Goal: Transaction & Acquisition: Purchase product/service

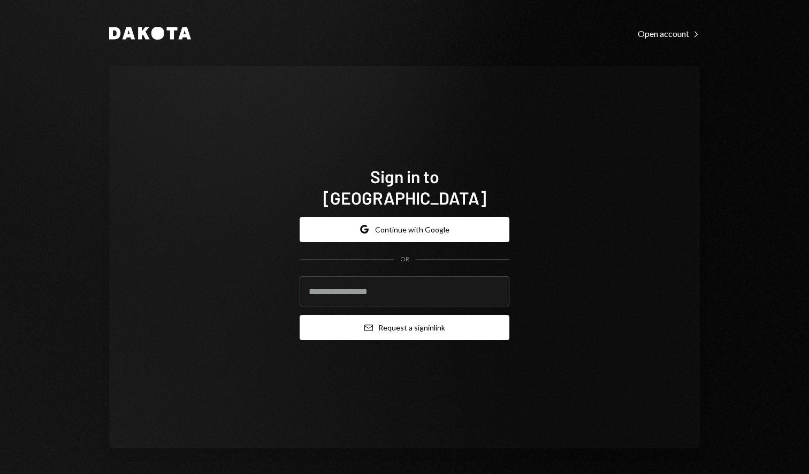
type input "**********"
click at [379, 315] on button "Email Request a sign in link" at bounding box center [405, 327] width 210 height 25
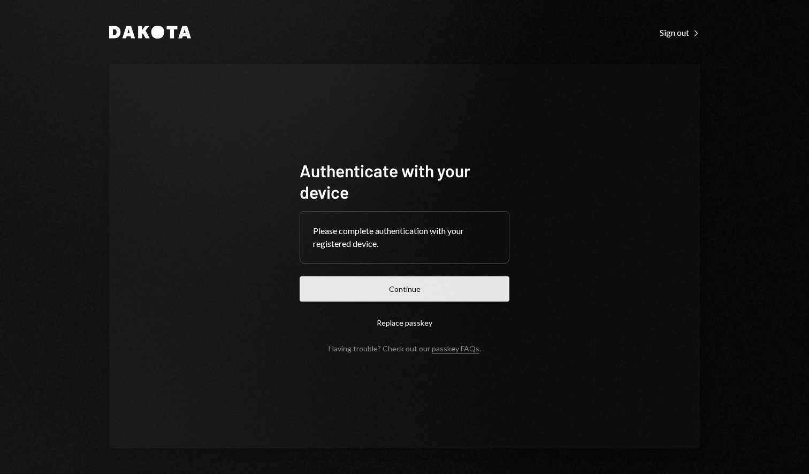
click at [437, 293] on button "Continue" at bounding box center [405, 288] width 210 height 25
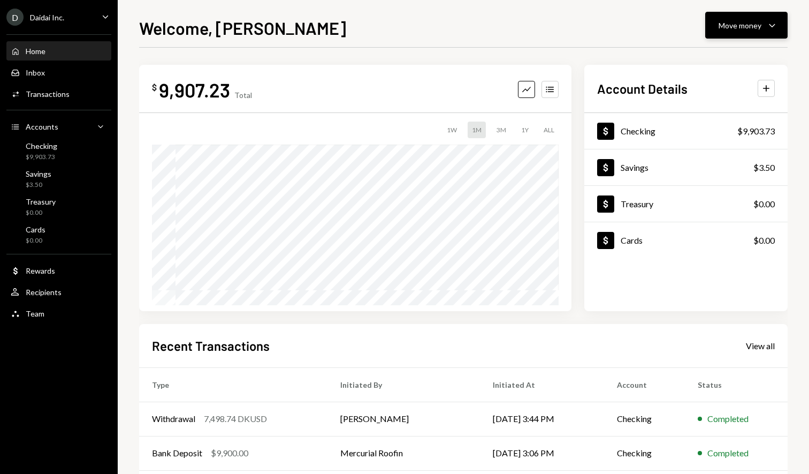
click at [736, 32] on button "Move money Caret Down" at bounding box center [746, 25] width 82 height 27
click at [742, 63] on div "Withdraw Send" at bounding box center [730, 57] width 107 height 24
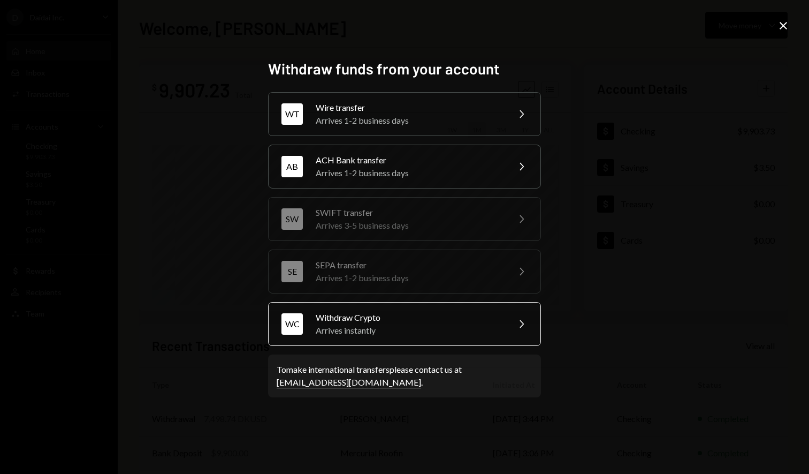
click at [474, 326] on div "Arrives instantly" at bounding box center [409, 330] width 186 height 13
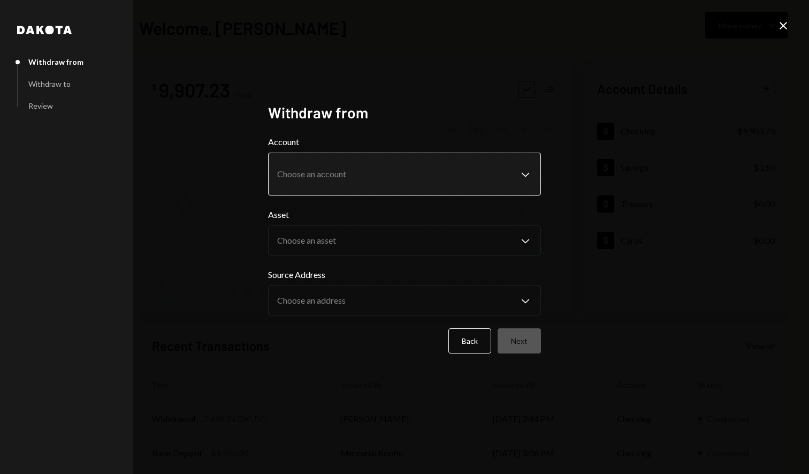
click at [492, 174] on body "**********" at bounding box center [404, 237] width 809 height 474
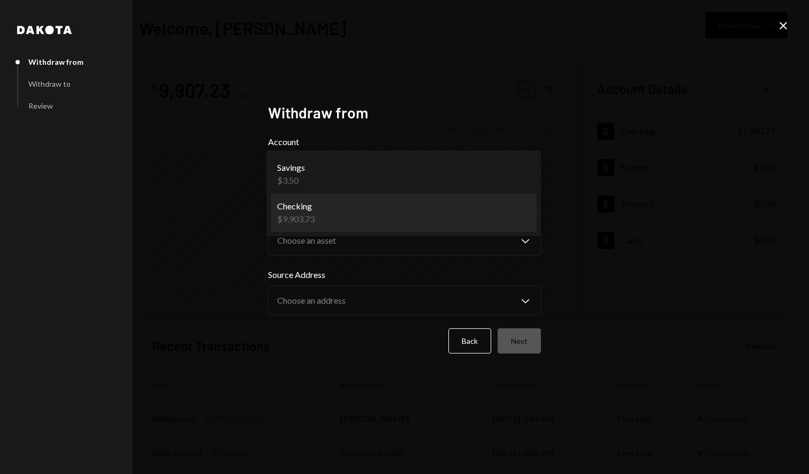
select select "**********"
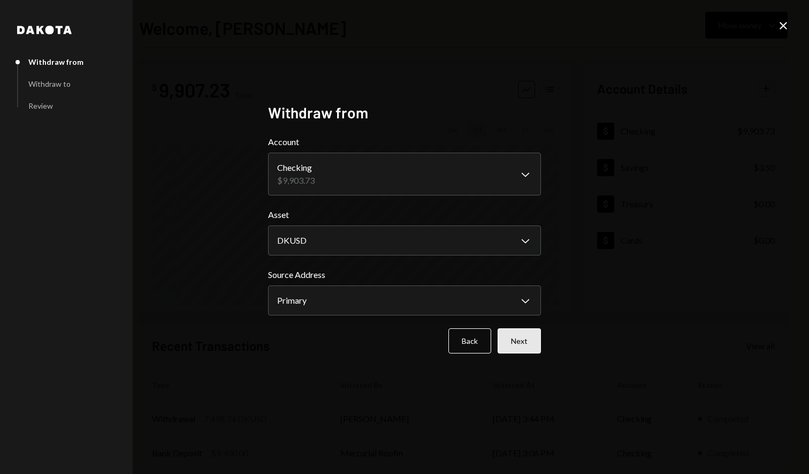
click at [531, 337] on button "Next" at bounding box center [519, 340] width 43 height 25
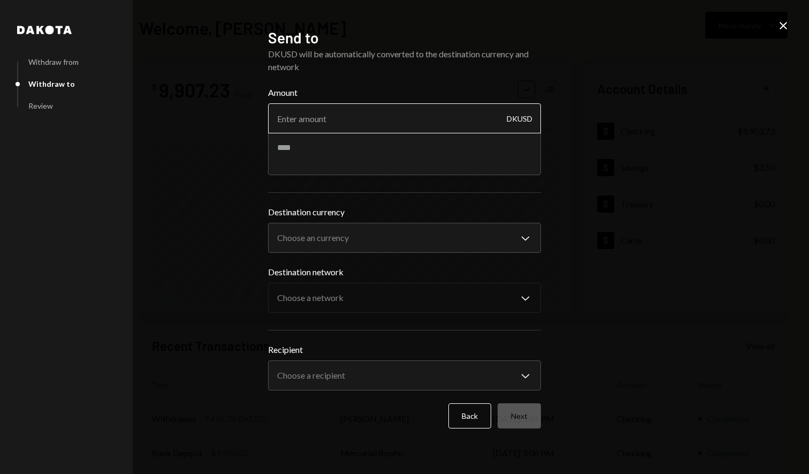
click at [376, 116] on input "Amount" at bounding box center [404, 118] width 273 height 30
type input "9900"
click at [399, 234] on body "D Daidai Inc. Caret Down Home Home Inbox Inbox Activities Transactions Accounts…" at bounding box center [404, 237] width 809 height 474
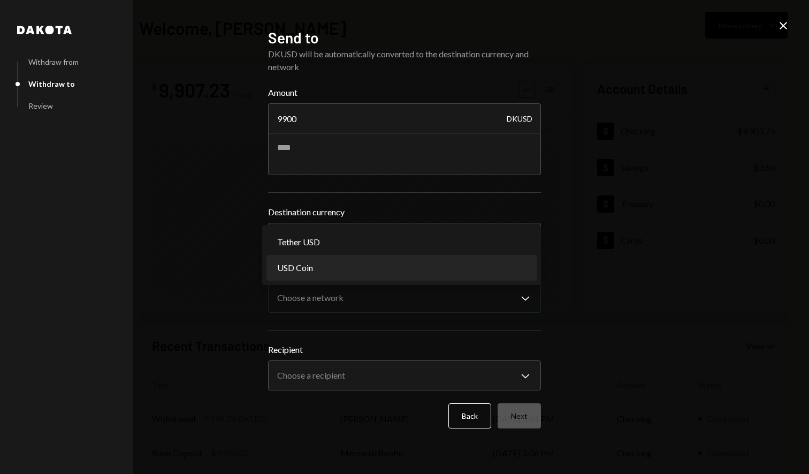
select select "****"
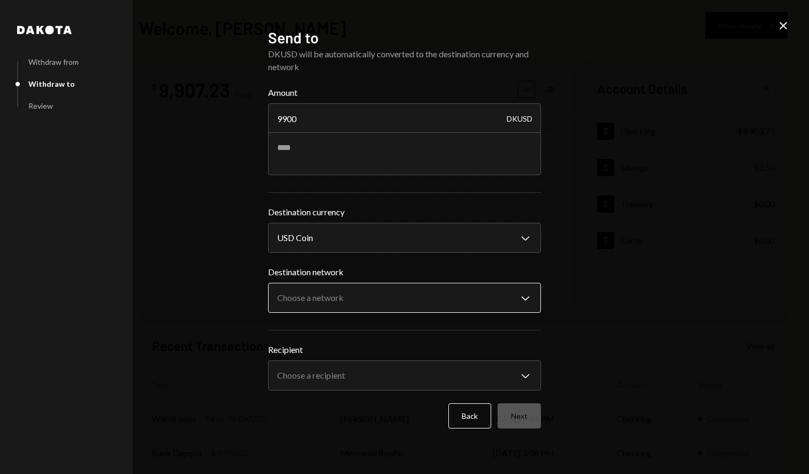
drag, startPoint x: 370, startPoint y: 274, endPoint x: 369, endPoint y: 290, distance: 16.1
click at [370, 277] on label "Destination network" at bounding box center [404, 271] width 273 height 13
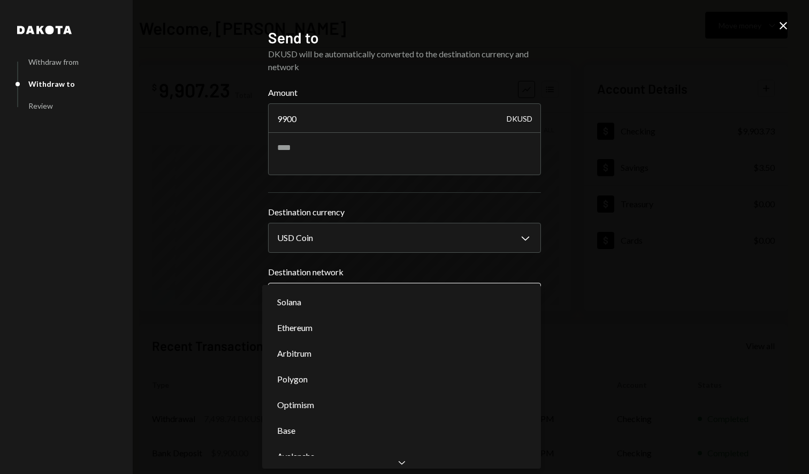
click at [369, 290] on body "D Daidai Inc. Caret Down Home Home Inbox Inbox Activities Transactions Accounts…" at bounding box center [404, 237] width 809 height 474
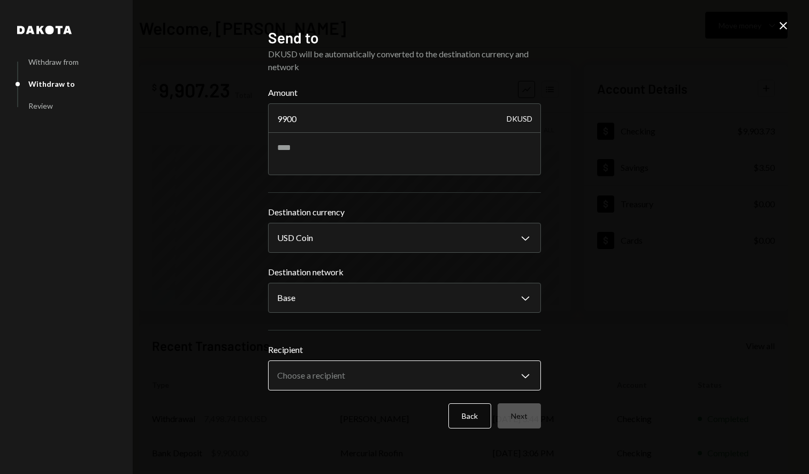
click at [373, 374] on body "D Daidai Inc. Caret Down Home Home Inbox Inbox Activities Transactions Accounts…" at bounding box center [404, 237] width 809 height 474
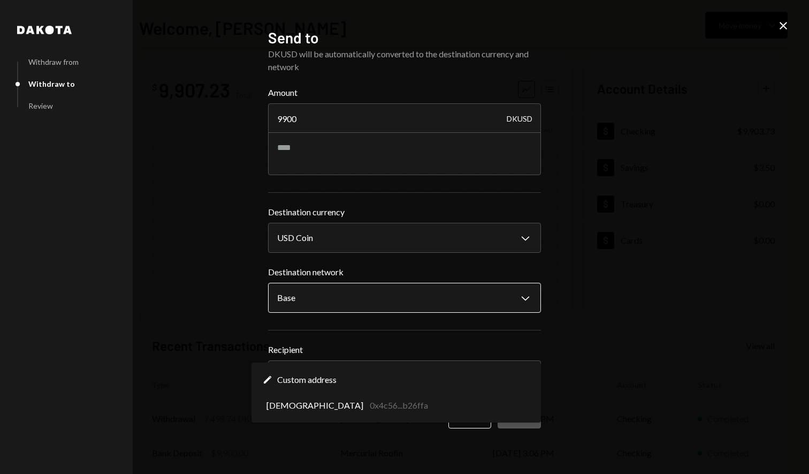
click at [362, 297] on body "D Daidai Inc. Caret Down Home Home Inbox Inbox Activities Transactions Accounts…" at bounding box center [404, 237] width 809 height 474
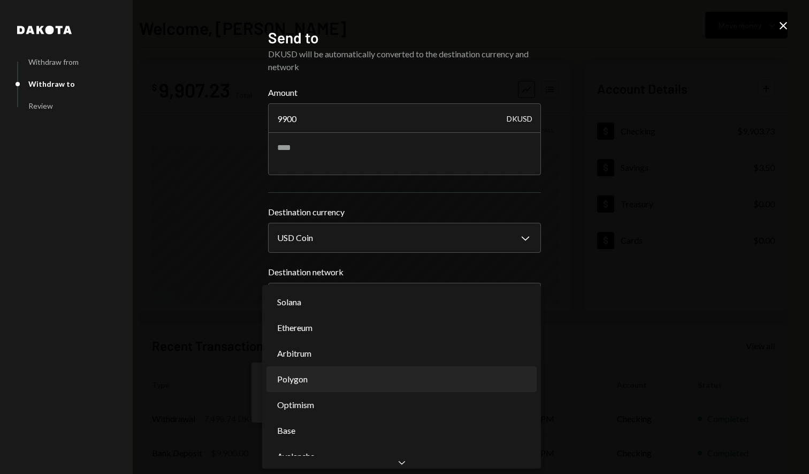
select select "**********"
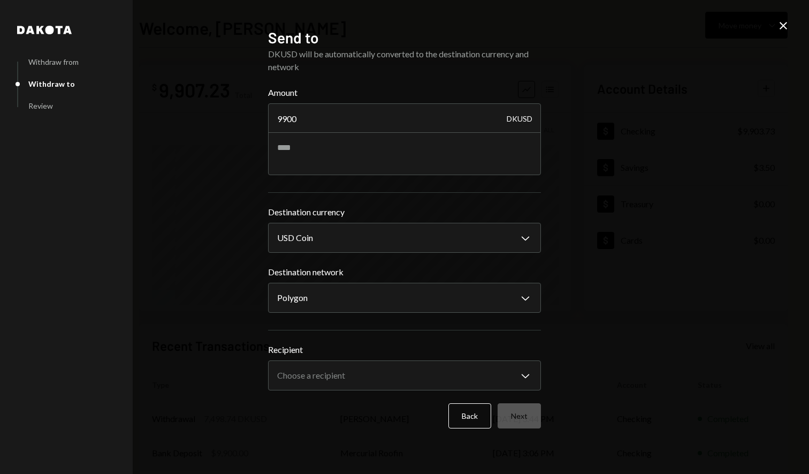
click at [369, 337] on div "**********" at bounding box center [404, 289] width 273 height 202
click at [353, 378] on body "D Daidai Inc. Caret Down Home Home Inbox Inbox Activities Transactions Accounts…" at bounding box center [404, 237] width 809 height 474
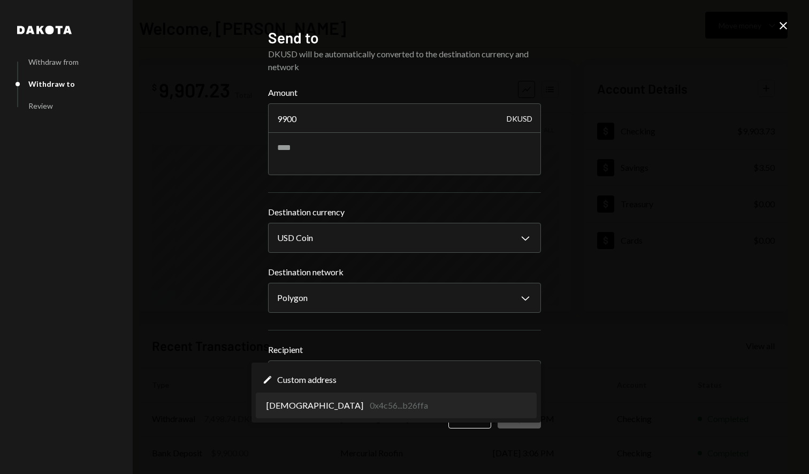
select select "**********"
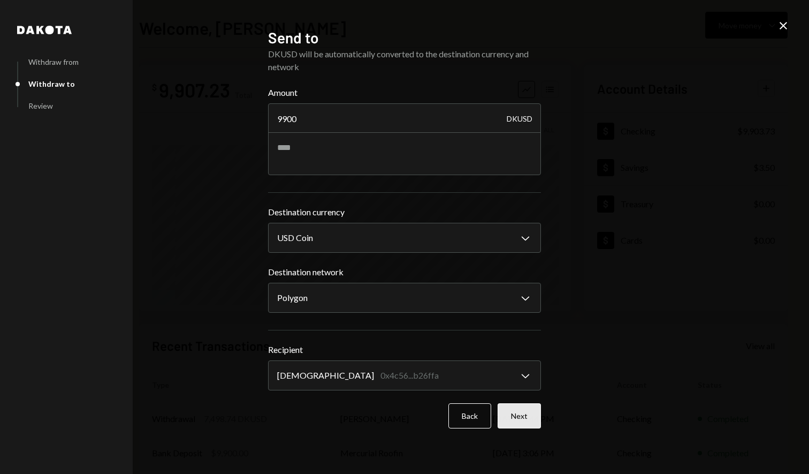
click at [527, 419] on button "Next" at bounding box center [519, 415] width 43 height 25
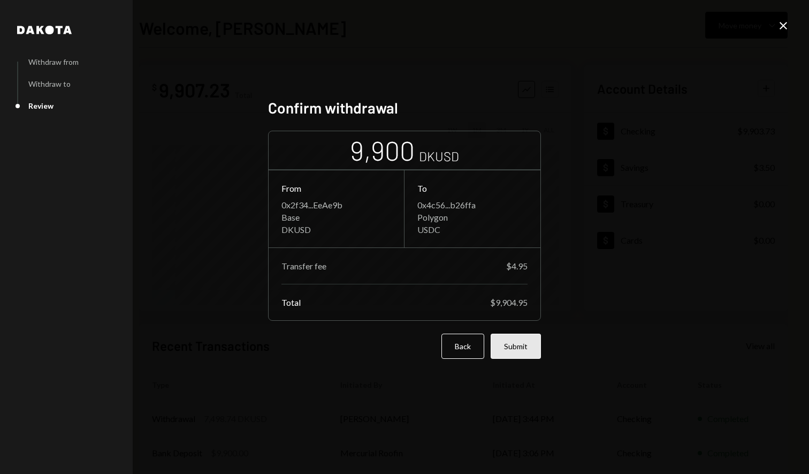
click at [519, 345] on button "Submit" at bounding box center [516, 345] width 50 height 25
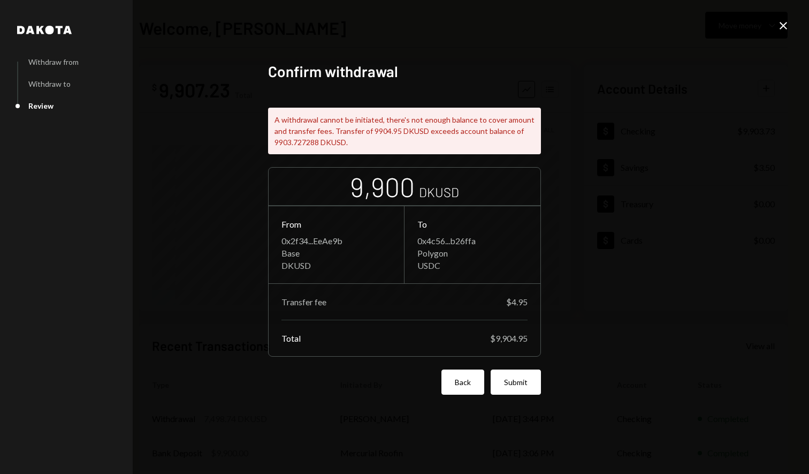
click at [473, 383] on button "Back" at bounding box center [463, 381] width 43 height 25
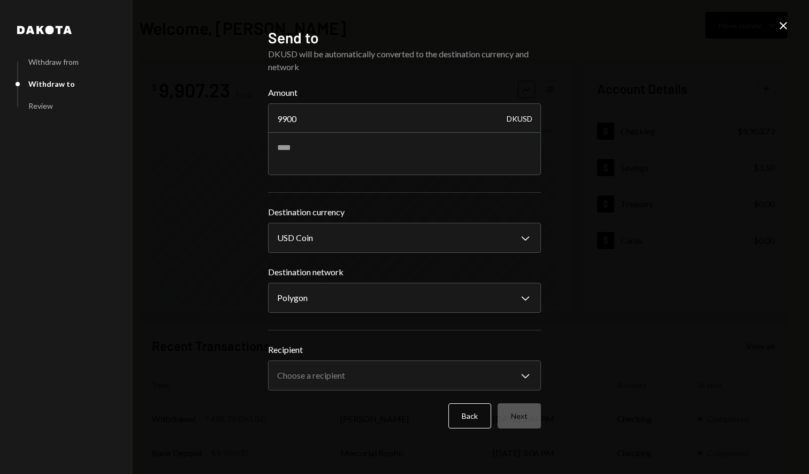
click at [780, 25] on icon "Close" at bounding box center [783, 25] width 13 height 13
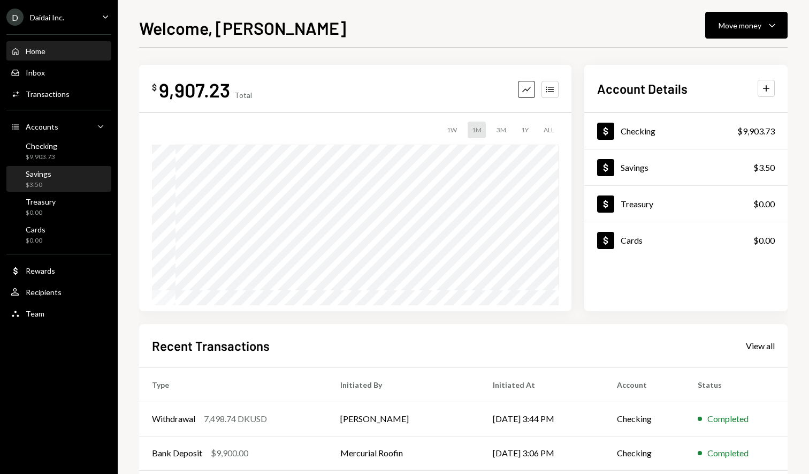
click at [57, 171] on div "Savings $3.50" at bounding box center [59, 179] width 96 height 20
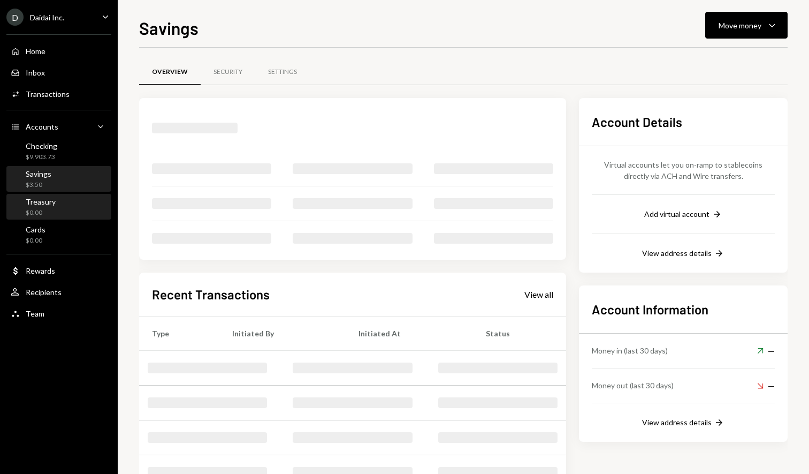
click at [64, 201] on div "Treasury $0.00" at bounding box center [59, 207] width 96 height 20
click at [67, 181] on div "Savings $3.50" at bounding box center [59, 179] width 96 height 20
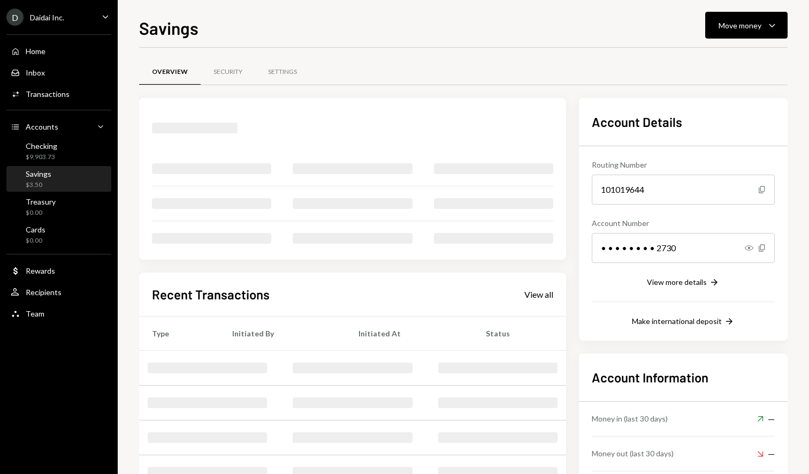
click at [767, 39] on div "Savings Move money Caret Down Overview Security Settings Recent Transactions Vi…" at bounding box center [463, 244] width 649 height 459
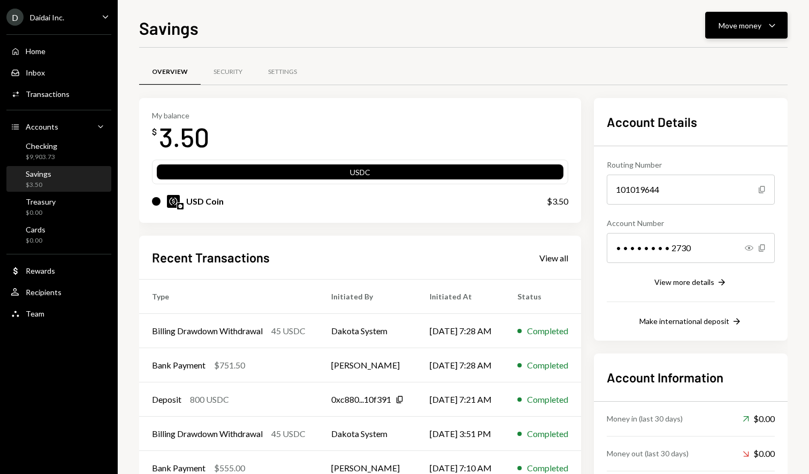
click at [769, 32] on div "Caret Down" at bounding box center [772, 25] width 13 height 13
click at [728, 88] on div "Convert Transfer" at bounding box center [730, 82] width 107 height 24
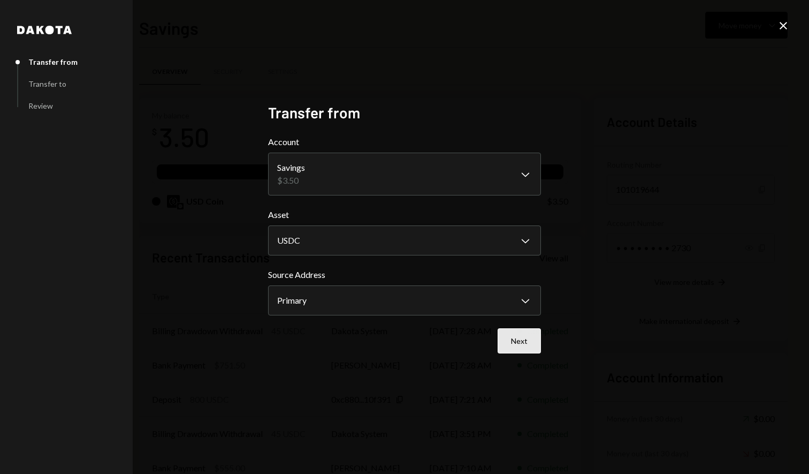
click at [532, 339] on button "Next" at bounding box center [519, 340] width 43 height 25
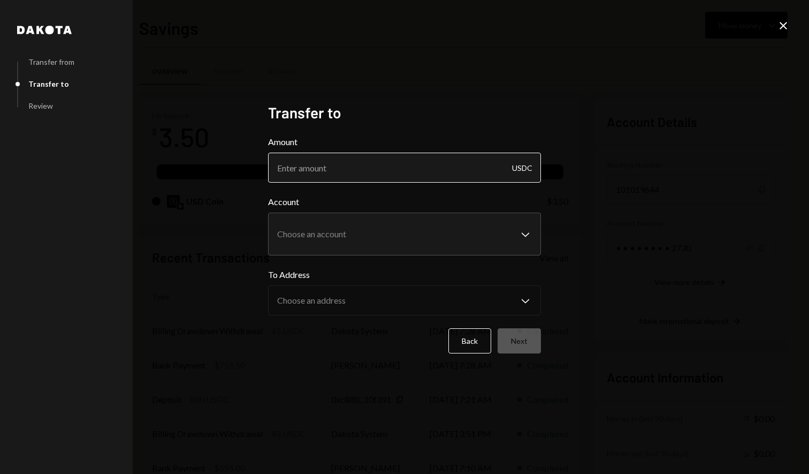
click at [359, 169] on input "Amount" at bounding box center [404, 168] width 273 height 30
type input "3.5"
click at [704, 208] on div "**********" at bounding box center [404, 237] width 809 height 474
click at [459, 232] on body "D Daidai Inc. Caret Down Home Home Inbox Inbox Activities Transactions Accounts…" at bounding box center [404, 237] width 809 height 474
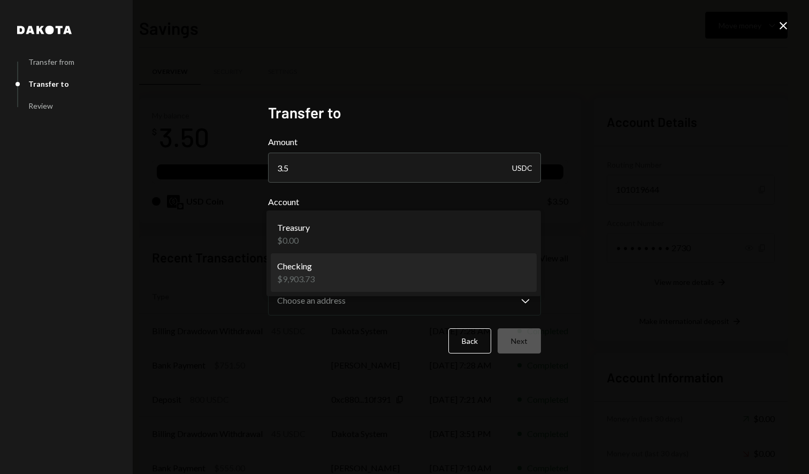
select select "**********"
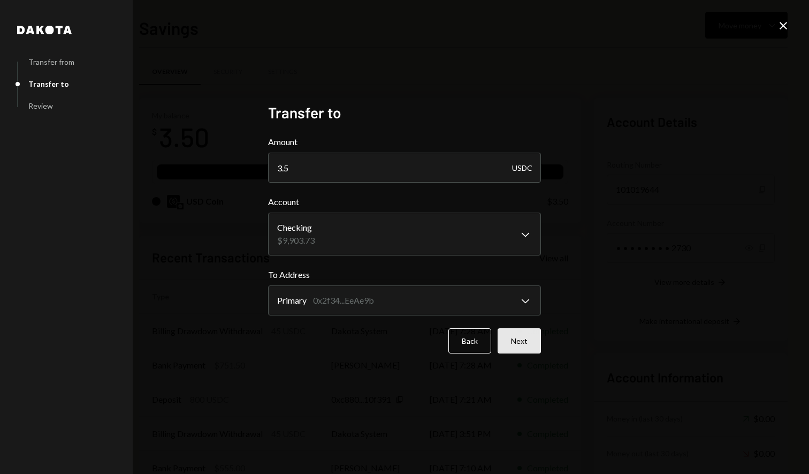
click at [528, 341] on button "Next" at bounding box center [519, 340] width 43 height 25
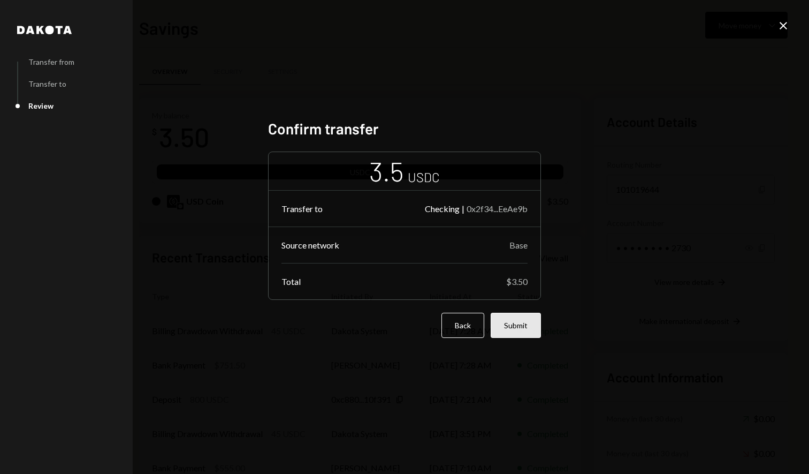
click at [522, 321] on button "Submit" at bounding box center [516, 325] width 50 height 25
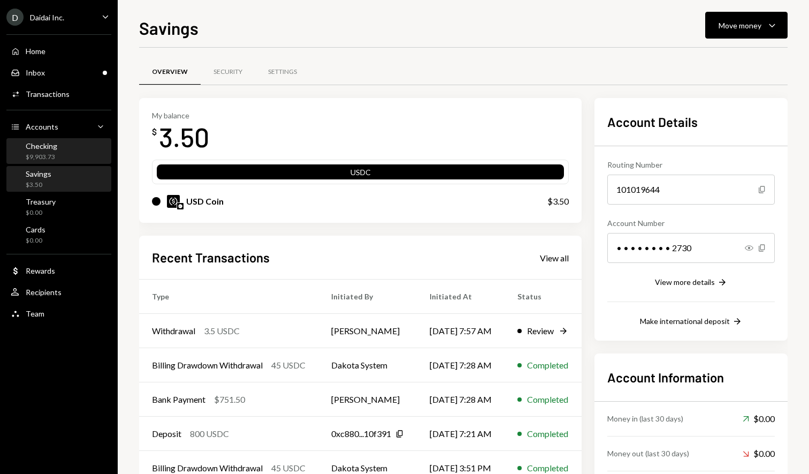
click at [62, 162] on div "Checking $9,903.73" at bounding box center [59, 151] width 96 height 25
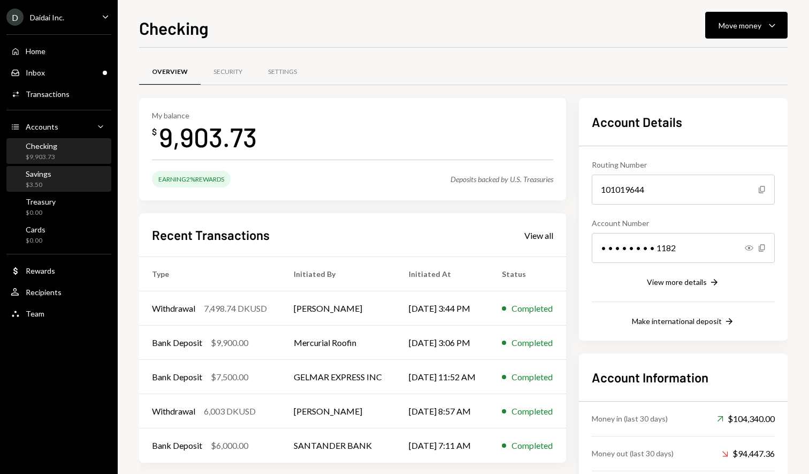
click at [69, 177] on div "Savings $3.50" at bounding box center [59, 179] width 96 height 20
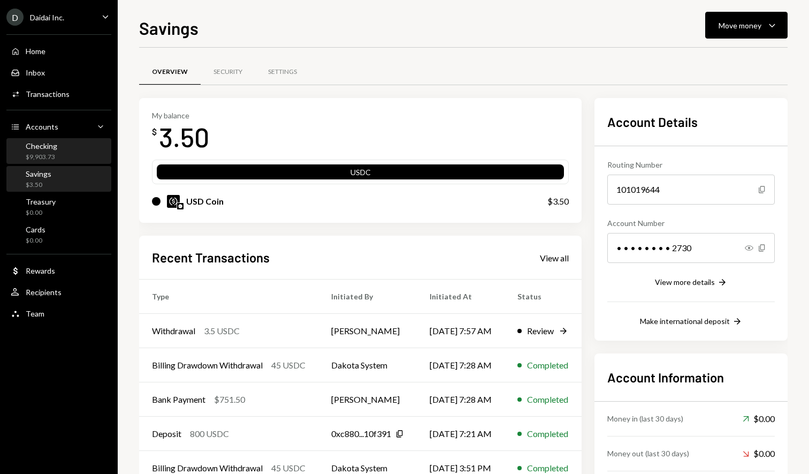
click at [71, 153] on div "Checking $9,903.73" at bounding box center [59, 151] width 96 height 20
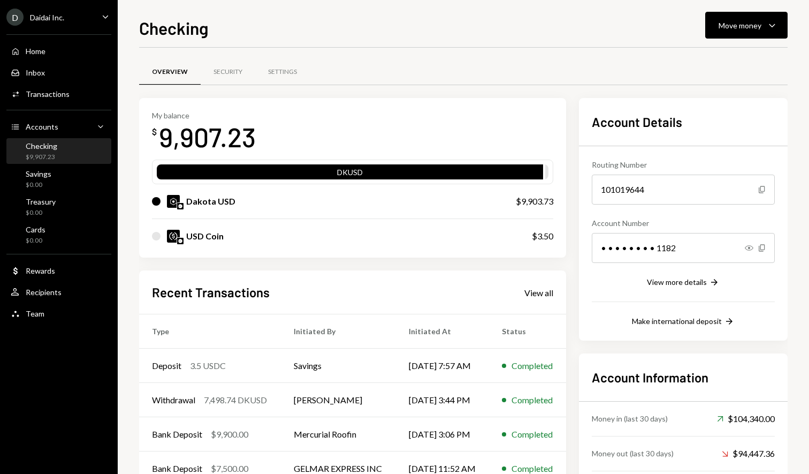
click at [364, 224] on div "USD Coin $3.50" at bounding box center [352, 236] width 401 height 34
drag, startPoint x: 209, startPoint y: 216, endPoint x: 271, endPoint y: 215, distance: 61.6
click at [184, 197] on div "DKUSD Dakota USD $9,903.73 USD Coin $3.50" at bounding box center [352, 207] width 401 height 94
click at [283, 216] on div "Dakota USD $9,903.73" at bounding box center [352, 201] width 401 height 34
drag, startPoint x: 206, startPoint y: 212, endPoint x: 245, endPoint y: 231, distance: 43.3
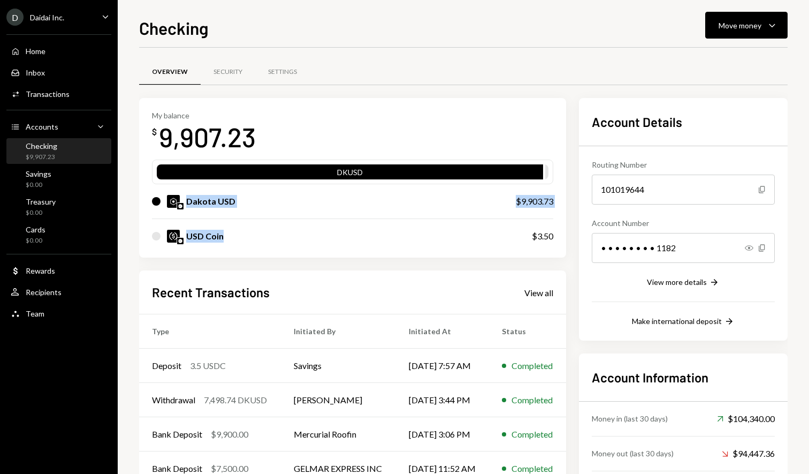
click at [182, 192] on div "DKUSD Dakota USD $9,903.73 USD Coin $3.50" at bounding box center [352, 207] width 401 height 94
click at [245, 231] on div "USD Coin" at bounding box center [331, 236] width 359 height 13
drag, startPoint x: 244, startPoint y: 249, endPoint x: 270, endPoint y: 245, distance: 26.0
click at [177, 203] on div "DKUSD Dakota USD $9,903.73 USD Coin $3.50" at bounding box center [352, 207] width 401 height 94
click at [279, 248] on div "USD Coin $3.50" at bounding box center [352, 236] width 401 height 34
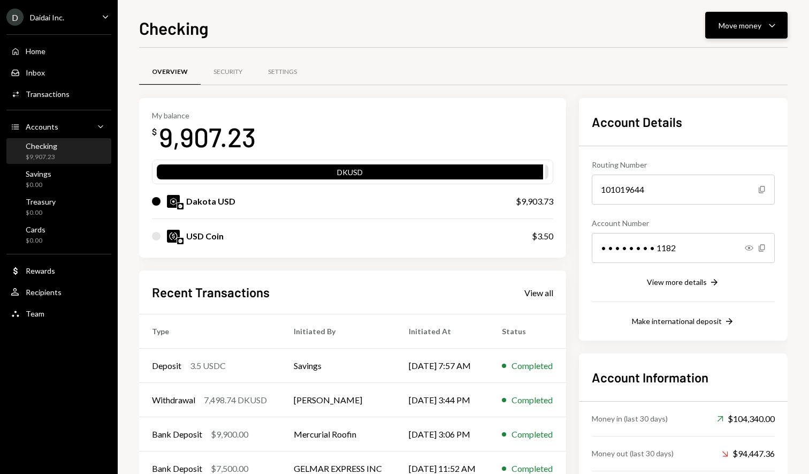
click at [731, 30] on div "Move money" at bounding box center [740, 25] width 43 height 11
click at [740, 85] on div "Transfer" at bounding box center [738, 81] width 78 height 11
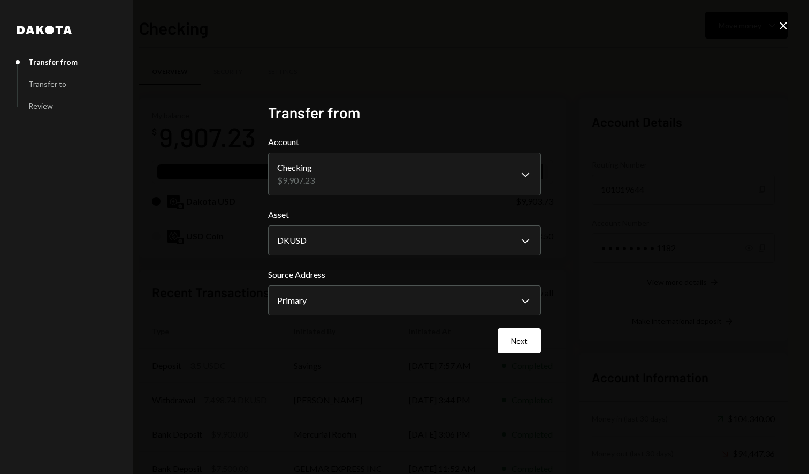
drag, startPoint x: 527, startPoint y: 343, endPoint x: 769, endPoint y: 54, distance: 377.3
click at [772, 72] on div "**********" at bounding box center [404, 237] width 809 height 474
drag, startPoint x: 780, startPoint y: 25, endPoint x: 777, endPoint y: 33, distance: 8.2
click at [781, 26] on icon "Close" at bounding box center [783, 25] width 13 height 13
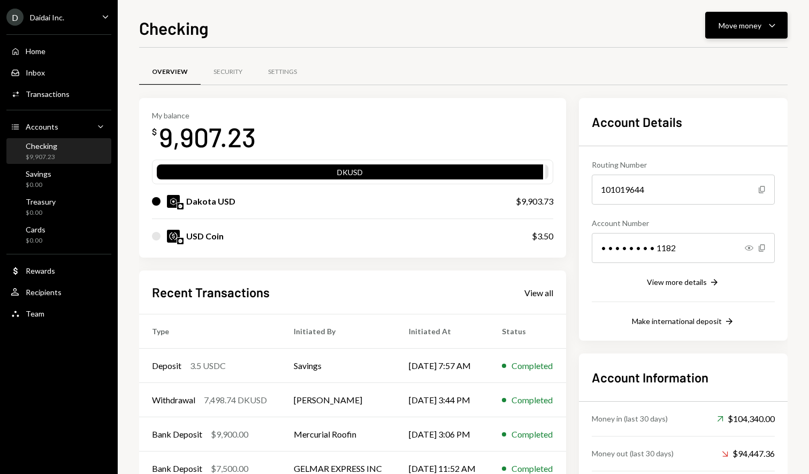
click at [740, 27] on div "Move money" at bounding box center [740, 25] width 43 height 11
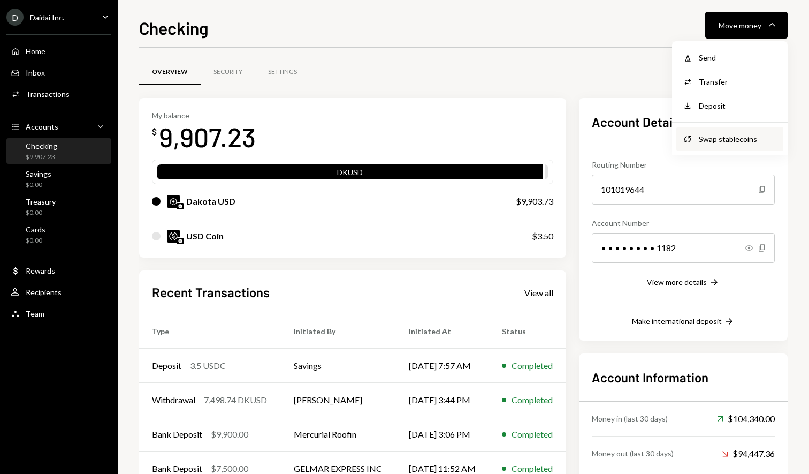
click at [728, 142] on div "Swap stablecoins" at bounding box center [738, 138] width 78 height 11
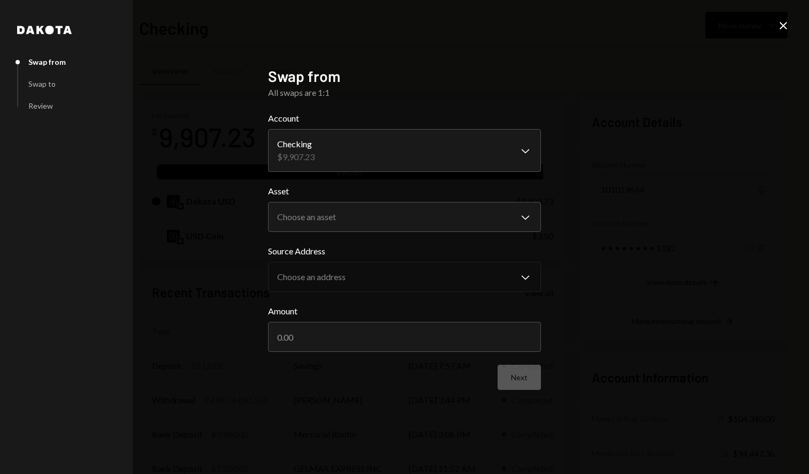
click at [775, 26] on div "**********" at bounding box center [404, 237] width 809 height 474
drag, startPoint x: 779, startPoint y: 26, endPoint x: 766, endPoint y: 33, distance: 13.9
click at [779, 26] on icon "Close" at bounding box center [783, 25] width 13 height 13
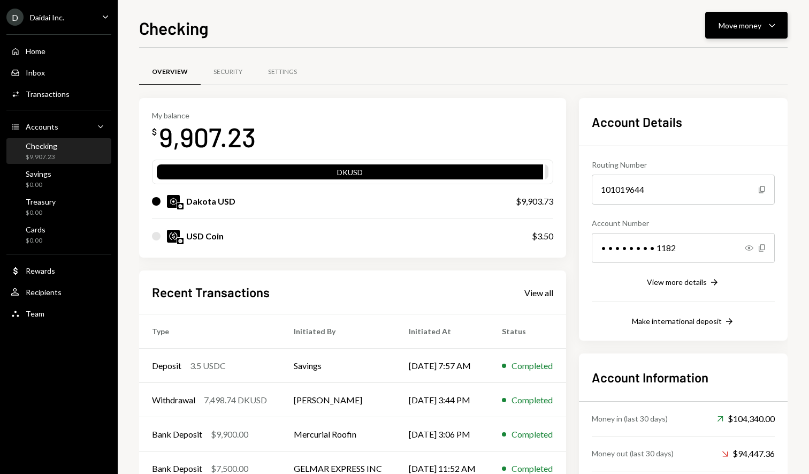
click at [741, 35] on button "Move money Caret Down" at bounding box center [746, 25] width 82 height 27
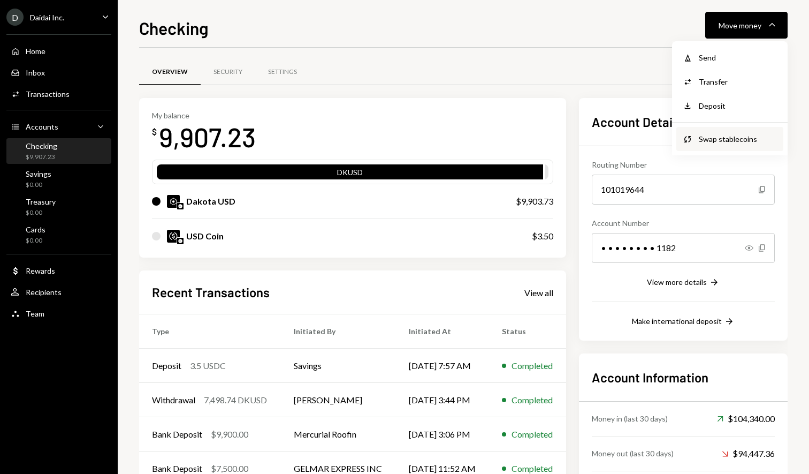
click at [734, 142] on div "Swap stablecoins" at bounding box center [738, 138] width 78 height 11
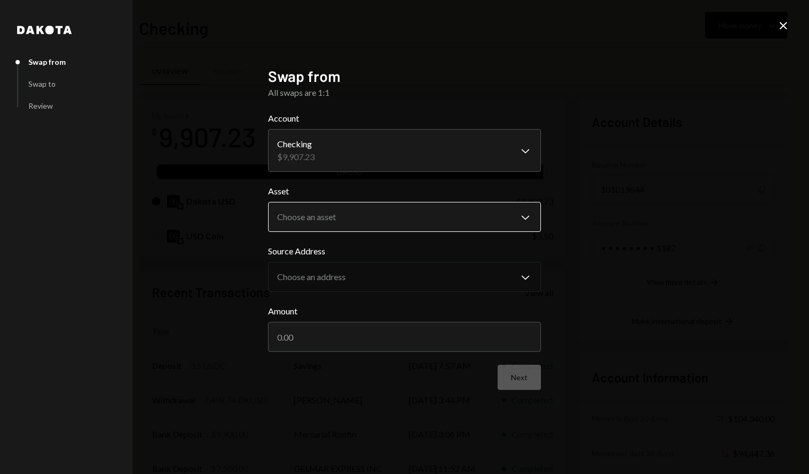
click at [449, 214] on body "D Daidai Inc. Caret Down Home Home Inbox Inbox Activities Transactions Accounts…" at bounding box center [404, 237] width 809 height 474
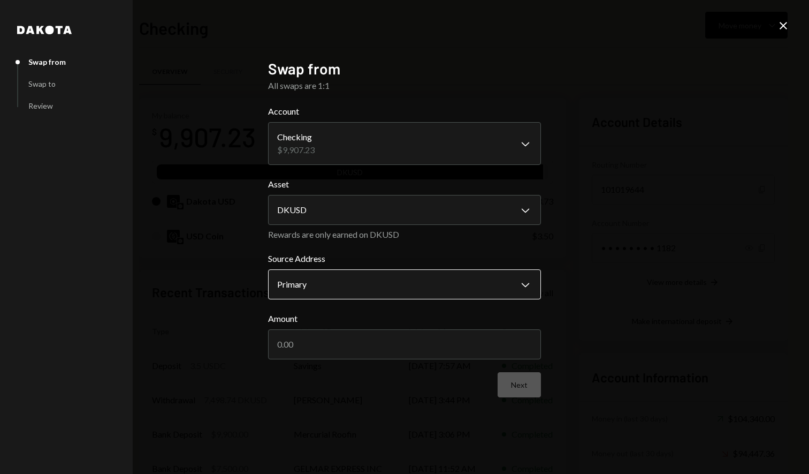
click at [405, 278] on body "D Daidai Inc. Caret Down Home Home Inbox Inbox Activities Transactions Accounts…" at bounding box center [404, 237] width 809 height 474
click at [459, 254] on label "Source Address" at bounding box center [404, 258] width 273 height 13
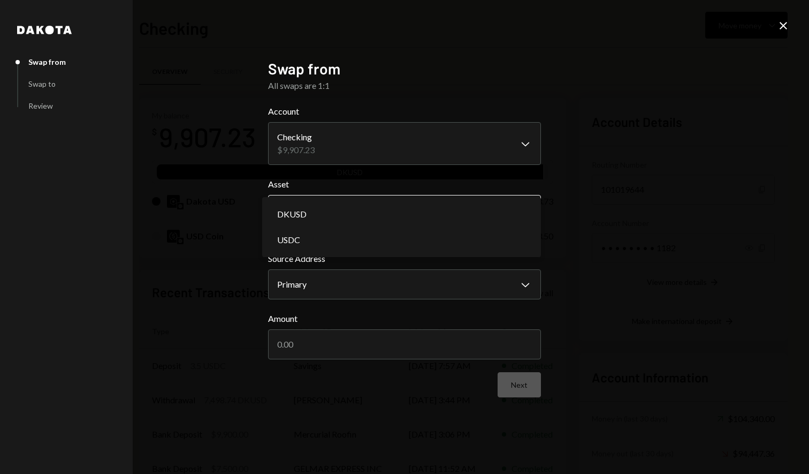
click at [441, 210] on body "D Daidai Inc. Caret Down Home Home Inbox Inbox Activities Transactions Accounts…" at bounding box center [404, 237] width 809 height 474
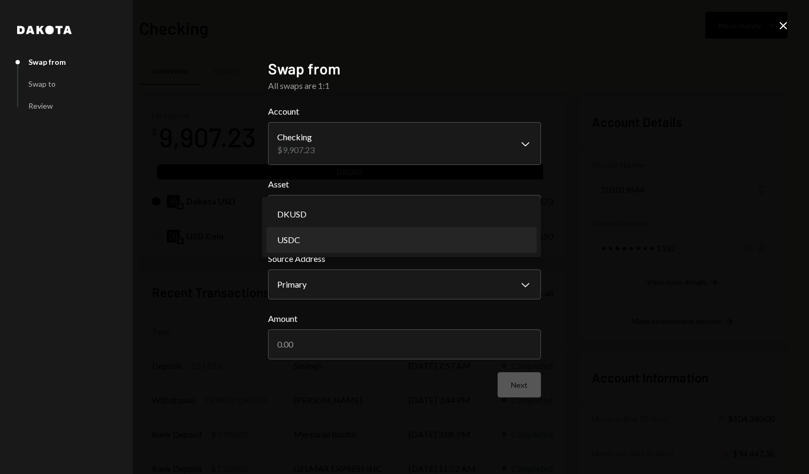
select select "****"
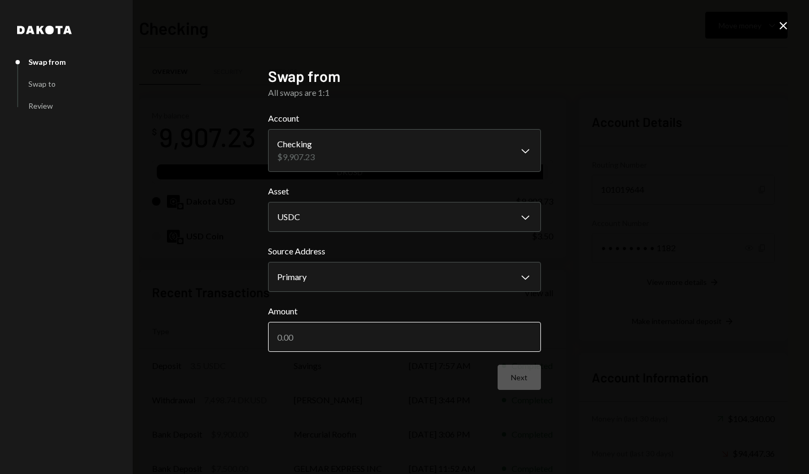
click at [491, 333] on input "Amount" at bounding box center [404, 337] width 273 height 30
click at [557, 322] on div "**********" at bounding box center [404, 237] width 809 height 474
click at [498, 326] on input "Amount" at bounding box center [404, 337] width 273 height 30
type input "99"
drag, startPoint x: 270, startPoint y: 189, endPoint x: 491, endPoint y: 125, distance: 229.7
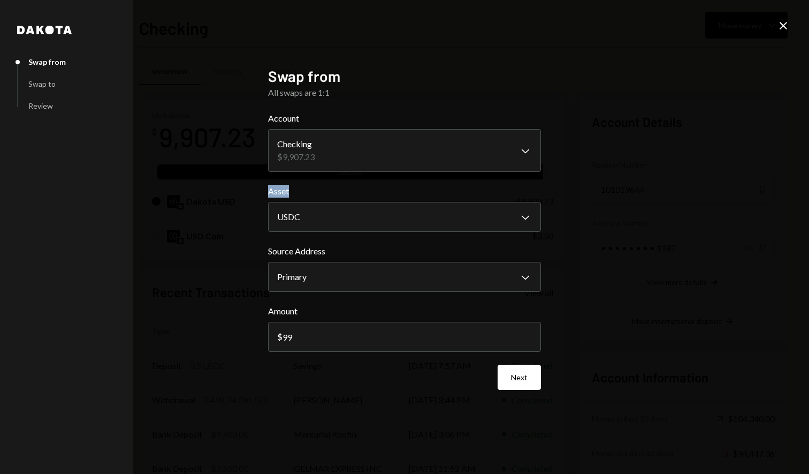
click at [312, 193] on div "**********" at bounding box center [404, 237] width 299 height 366
copy label "Asset"
click at [595, 178] on div "**********" at bounding box center [404, 237] width 809 height 474
click at [779, 27] on icon "Close" at bounding box center [783, 25] width 13 height 13
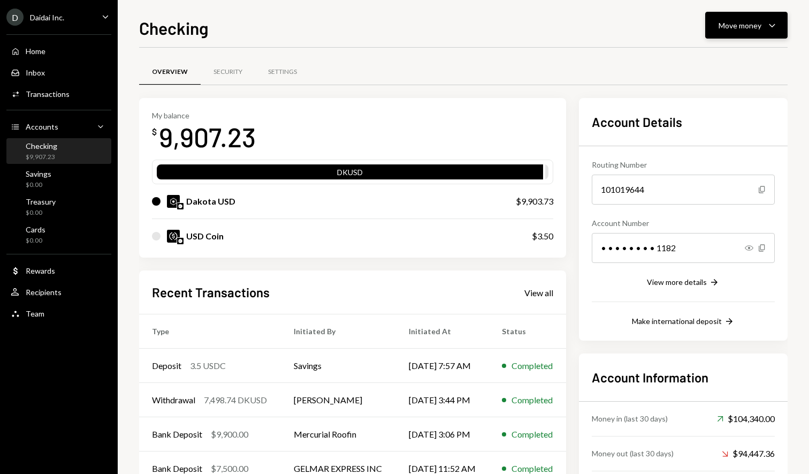
click at [736, 29] on div "Move money" at bounding box center [740, 25] width 43 height 11
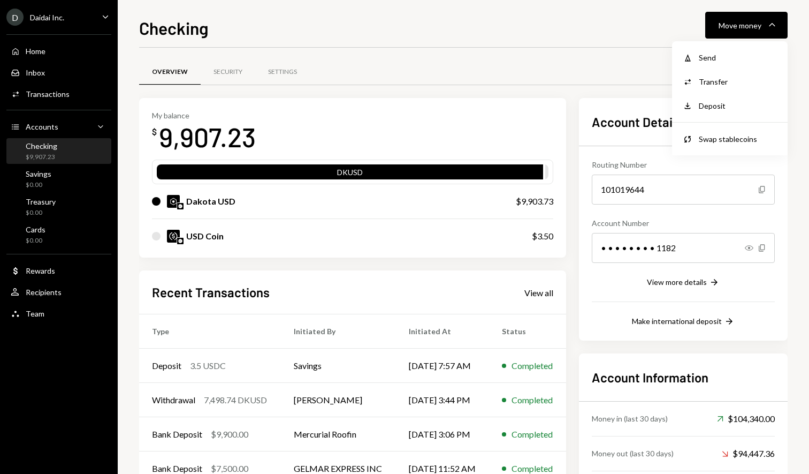
click at [548, 218] on div "Dakota USD $9,903.73" at bounding box center [352, 201] width 401 height 34
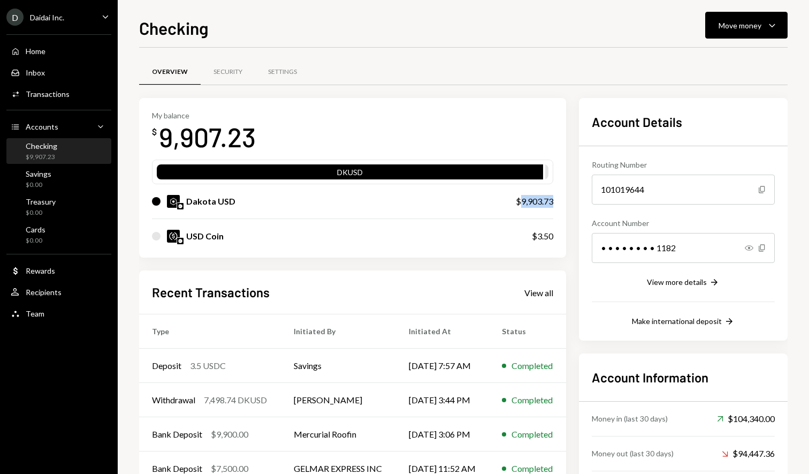
drag, startPoint x: 535, startPoint y: 201, endPoint x: 527, endPoint y: 200, distance: 7.6
click at [527, 200] on div "My balance $ 9,907.23 DKUSD Dakota USD $9,903.73 USD Coin $3.50" at bounding box center [352, 178] width 427 height 160
copy div "9,903.73"
click at [749, 29] on div "Move money" at bounding box center [740, 25] width 43 height 11
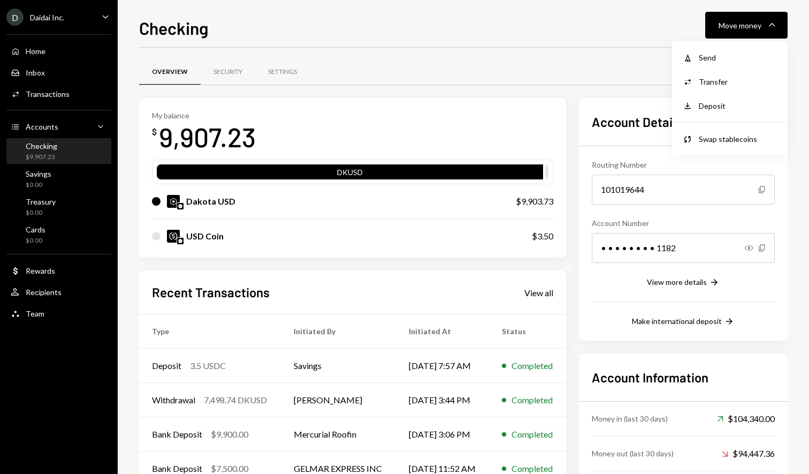
click at [742, 55] on div "Send" at bounding box center [738, 57] width 78 height 11
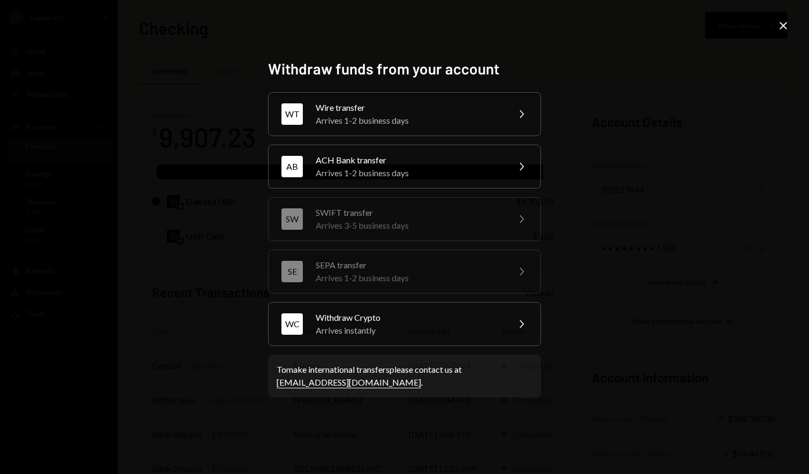
click at [790, 18] on div "Withdraw funds from your account WT Wire transfer Arrives 1-2 business days Che…" at bounding box center [404, 237] width 809 height 474
click at [777, 28] on icon "Close" at bounding box center [783, 25] width 13 height 13
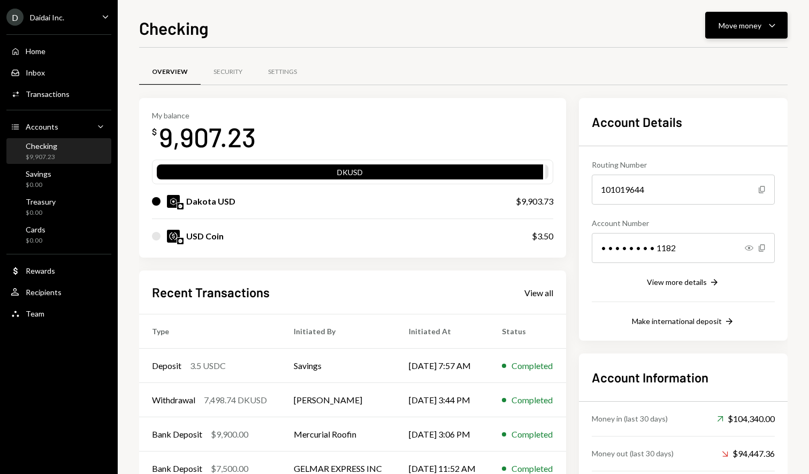
click at [732, 24] on div "Move money" at bounding box center [740, 25] width 43 height 11
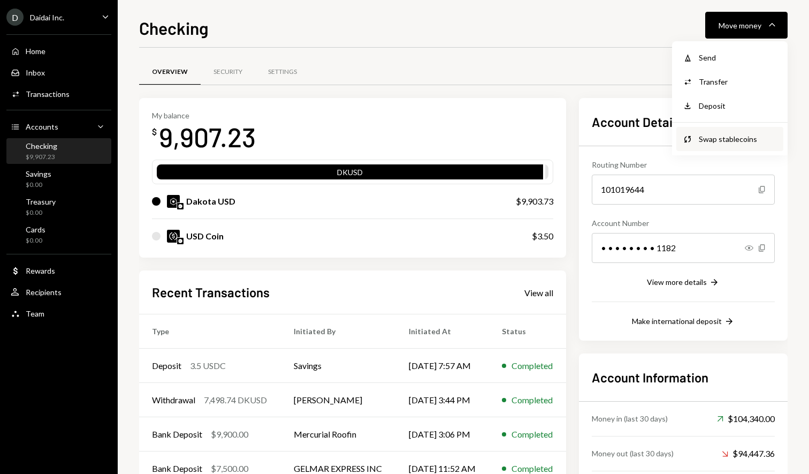
click at [740, 137] on div "Swap stablecoins" at bounding box center [738, 138] width 78 height 11
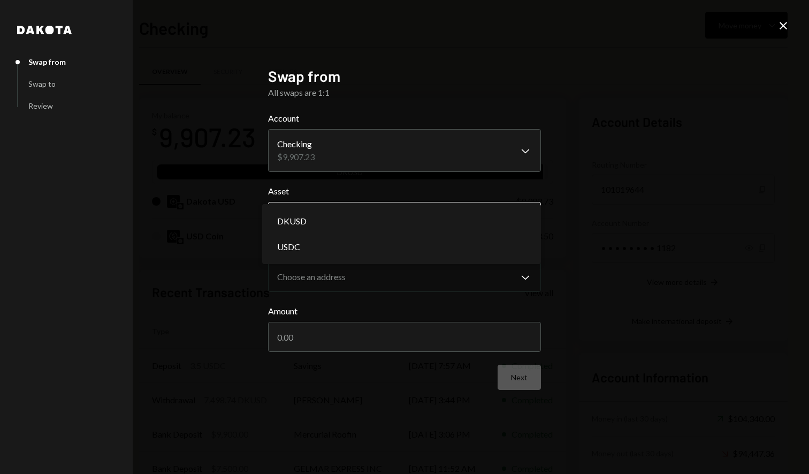
click at [397, 217] on body "D Daidai Inc. Caret Down Home Home Inbox Inbox Activities Transactions Accounts…" at bounding box center [404, 237] width 809 height 474
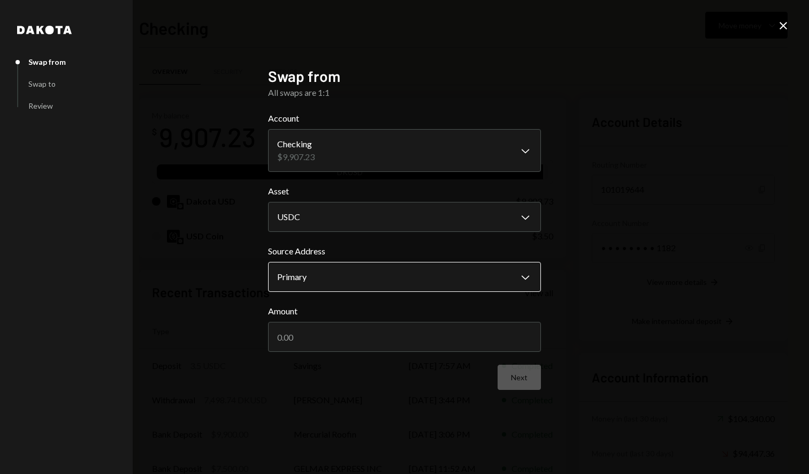
click at [378, 275] on body "D Daidai Inc. Caret Down Home Home Inbox Inbox Activities Transactions Accounts…" at bounding box center [404, 237] width 809 height 474
click at [437, 245] on label "Source Address" at bounding box center [404, 251] width 273 height 13
click at [415, 284] on body "D Daidai Inc. Caret Down Home Home Inbox Inbox Activities Transactions Accounts…" at bounding box center [404, 237] width 809 height 474
click at [394, 215] on body "D Daidai Inc. Caret Down Home Home Inbox Inbox Activities Transactions Accounts…" at bounding box center [404, 237] width 809 height 474
click at [383, 211] on body "D Daidai Inc. Caret Down Home Home Inbox Inbox Activities Transactions Accounts…" at bounding box center [404, 237] width 809 height 474
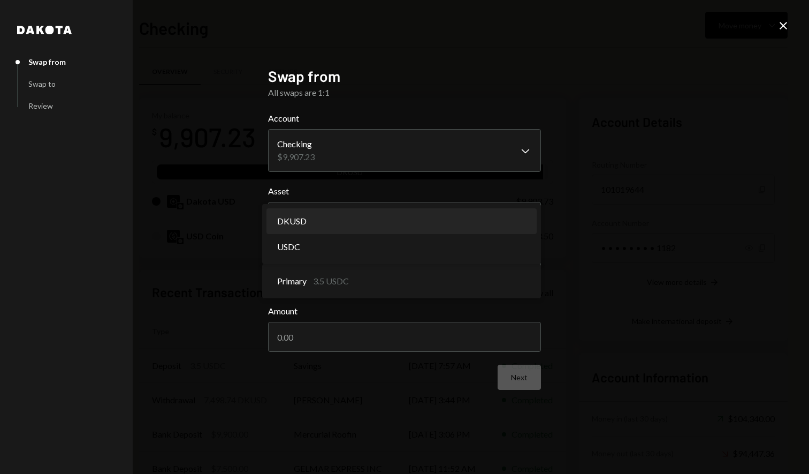
select select "*****"
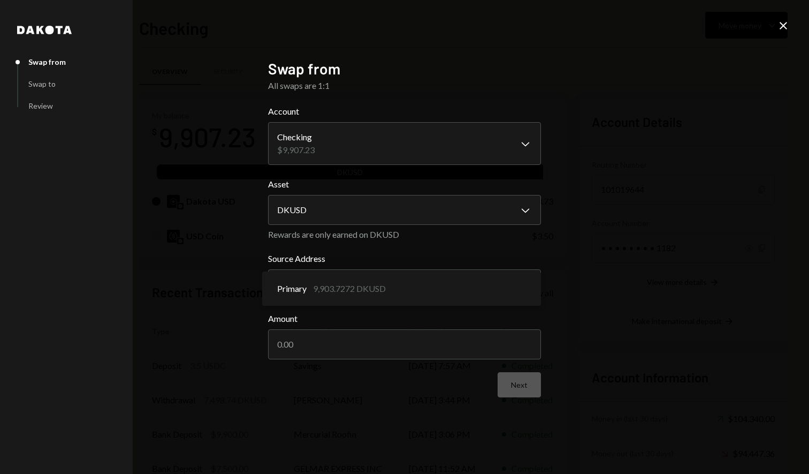
click at [401, 312] on label "Amount" at bounding box center [404, 318] width 273 height 13
click at [401, 329] on input "Amount" at bounding box center [404, 344] width 273 height 30
paste input "9903.73"
type input "9903.73"
drag, startPoint x: 561, startPoint y: 351, endPoint x: 546, endPoint y: 359, distance: 17.0
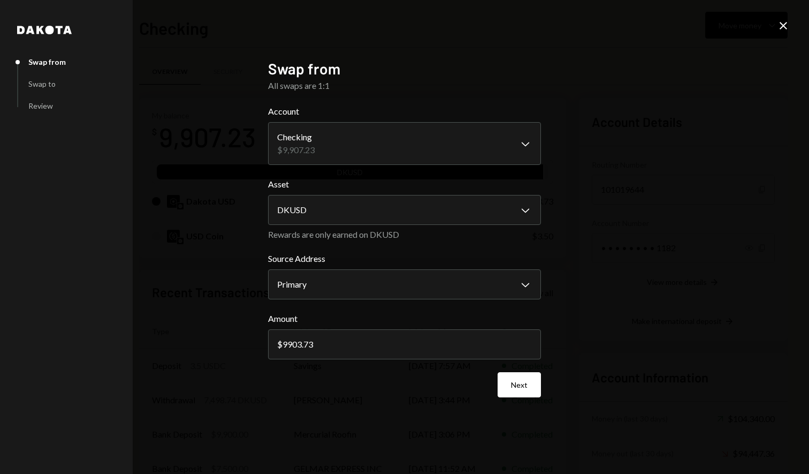
click at [560, 351] on div "**********" at bounding box center [404, 237] width 809 height 474
click at [519, 391] on button "Next" at bounding box center [519, 384] width 43 height 25
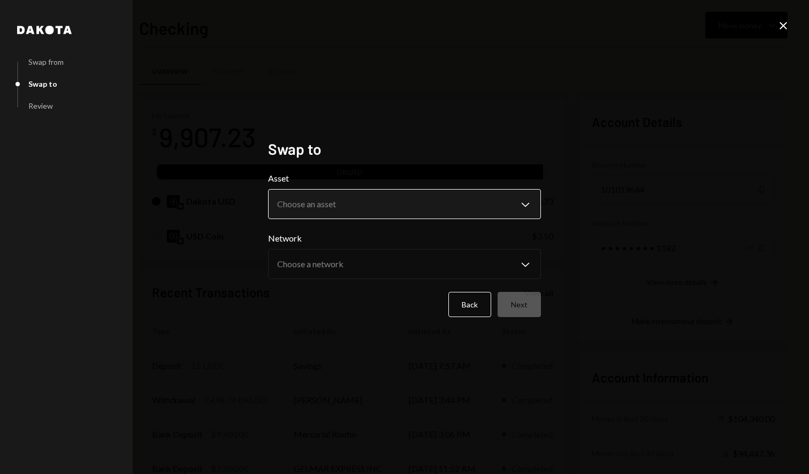
click at [420, 196] on body "D Daidai Inc. Caret Down Home Home Inbox Inbox Activities Transactions Accounts…" at bounding box center [404, 237] width 809 height 474
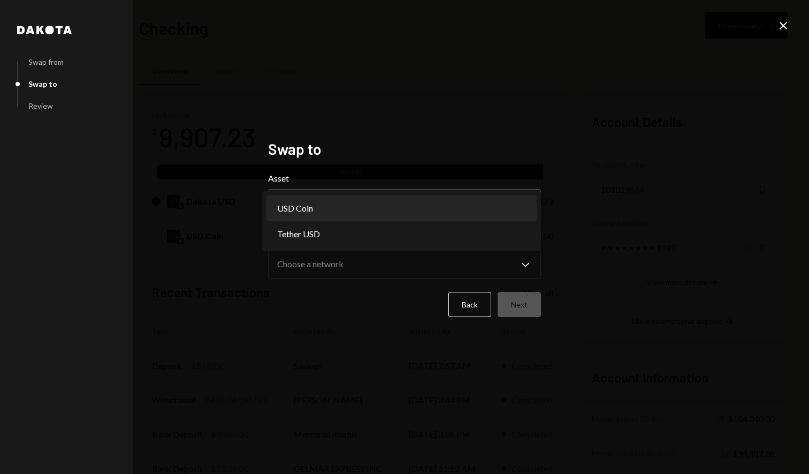
select select "****"
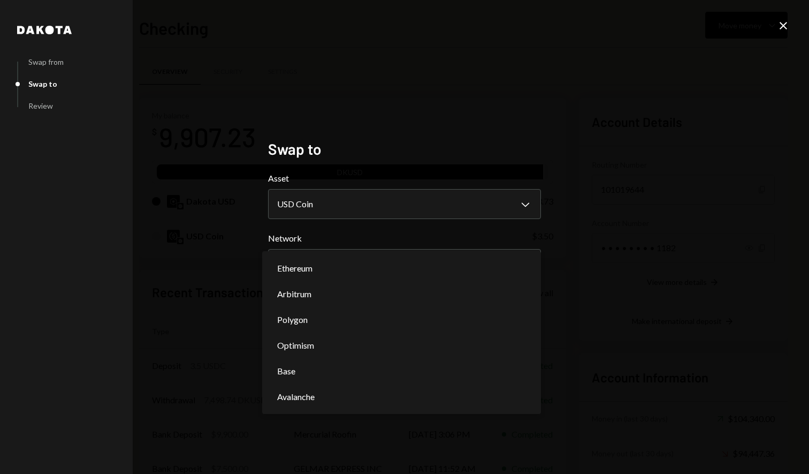
click at [396, 259] on body "D Daidai Inc. Caret Down Home Home Inbox Inbox Activities Transactions Accounts…" at bounding box center [404, 237] width 809 height 474
select select "**********"
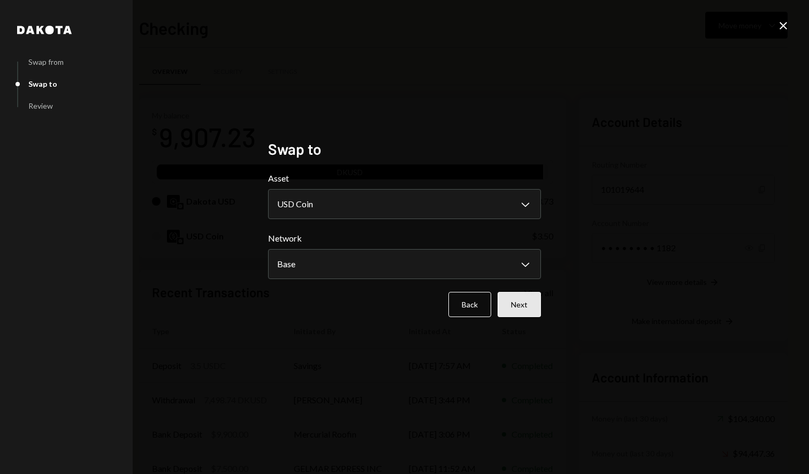
click at [526, 307] on button "Next" at bounding box center [519, 304] width 43 height 25
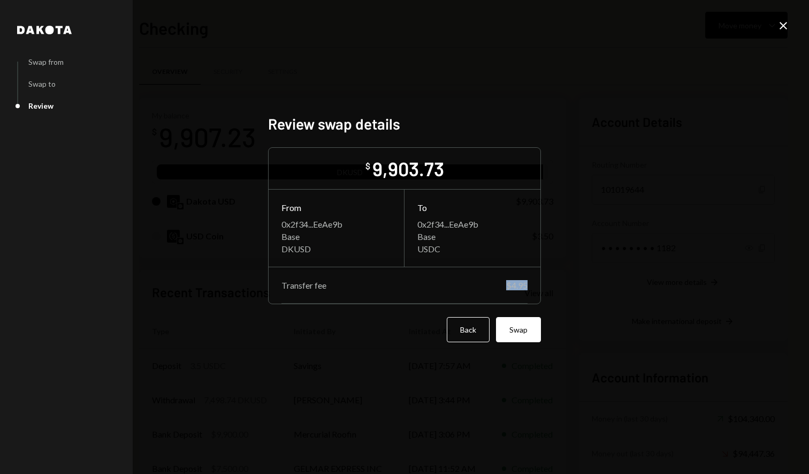
drag, startPoint x: 501, startPoint y: 286, endPoint x: 543, endPoint y: 284, distance: 41.8
click at [543, 284] on div "[PERSON_NAME] from Swap to Review Review swap details $ 9,903.73 From 0x2f34...…" at bounding box center [404, 237] width 299 height 270
click at [465, 332] on button "Back" at bounding box center [468, 329] width 43 height 25
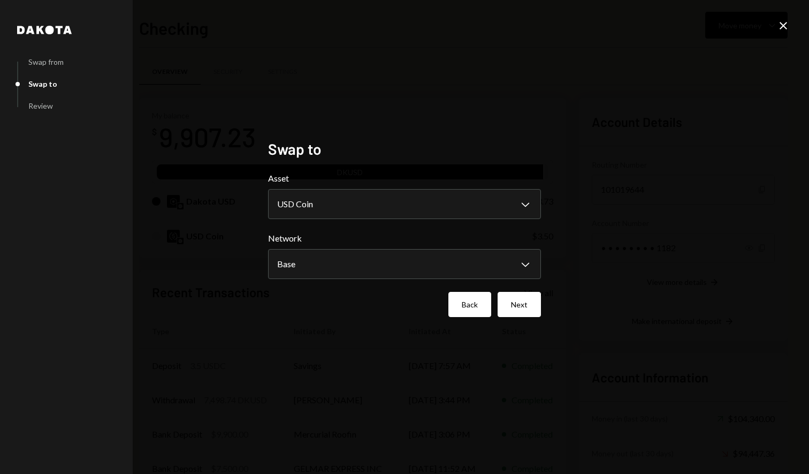
click at [467, 304] on button "Back" at bounding box center [470, 304] width 43 height 25
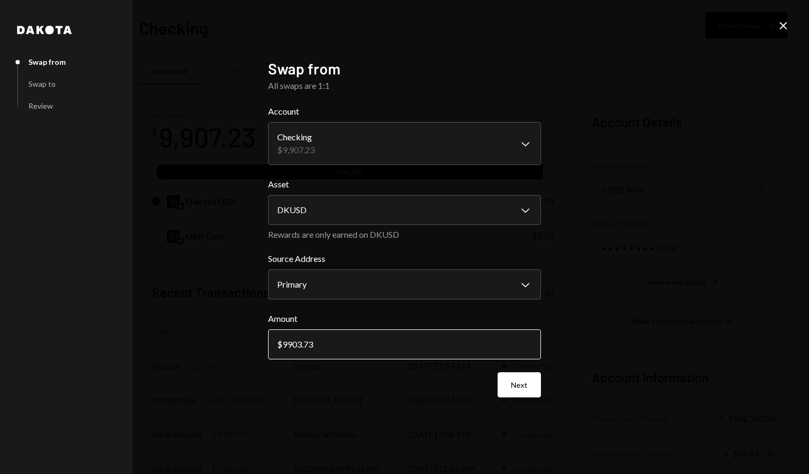
click at [331, 341] on input "9903.73" at bounding box center [404, 344] width 273 height 30
type input "9898"
click at [525, 381] on button "Next" at bounding box center [519, 384] width 43 height 25
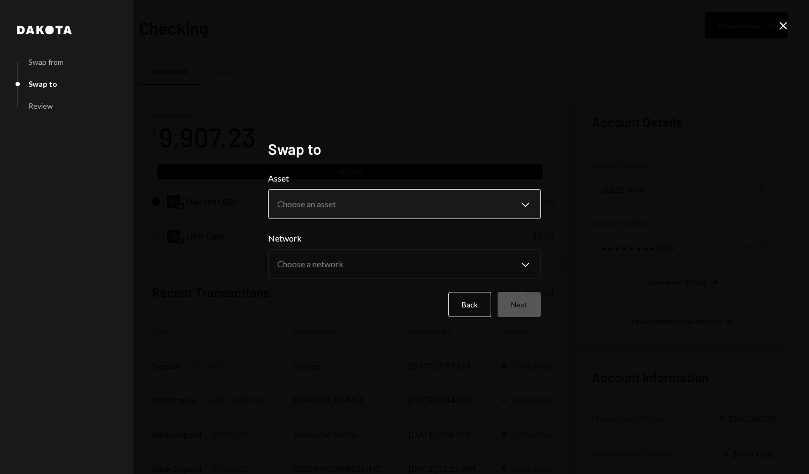
click at [389, 208] on body "D Daidai Inc. Caret Down Home Home Inbox Inbox Activities Transactions Accounts…" at bounding box center [404, 237] width 809 height 474
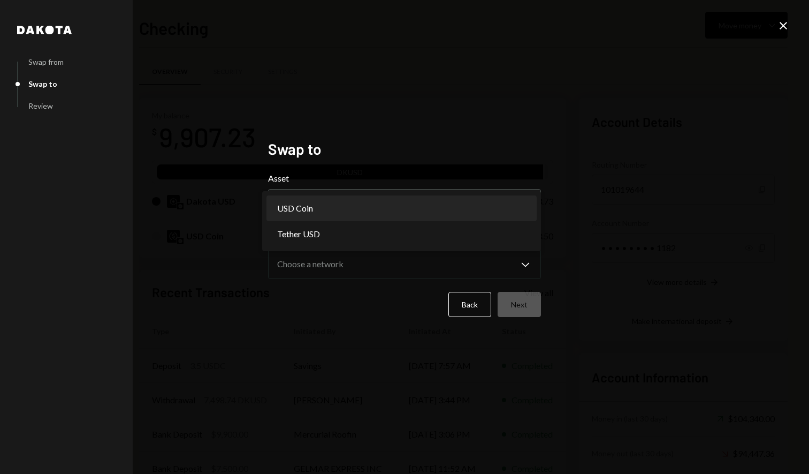
select select "****"
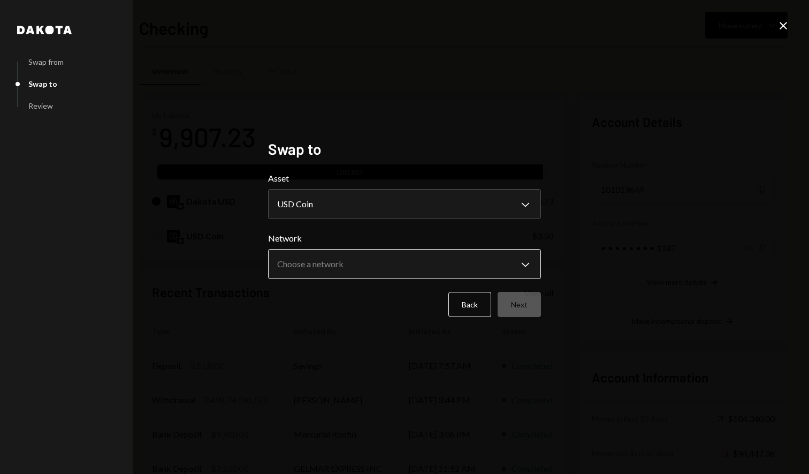
click at [372, 273] on body "D Daidai Inc. Caret Down Home Home Inbox Inbox Activities Transactions Accounts…" at bounding box center [404, 237] width 809 height 474
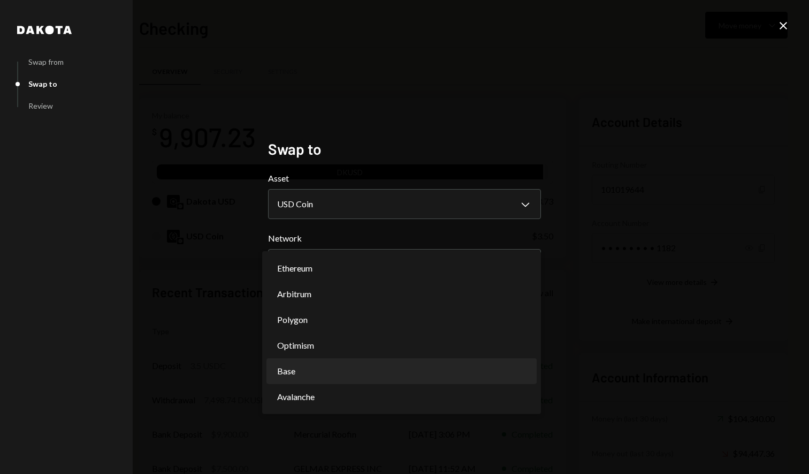
select select "**********"
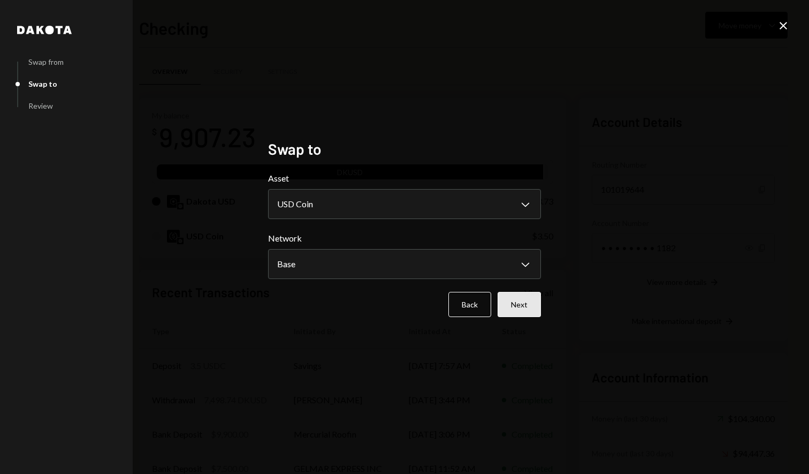
click at [531, 300] on button "Next" at bounding box center [519, 304] width 43 height 25
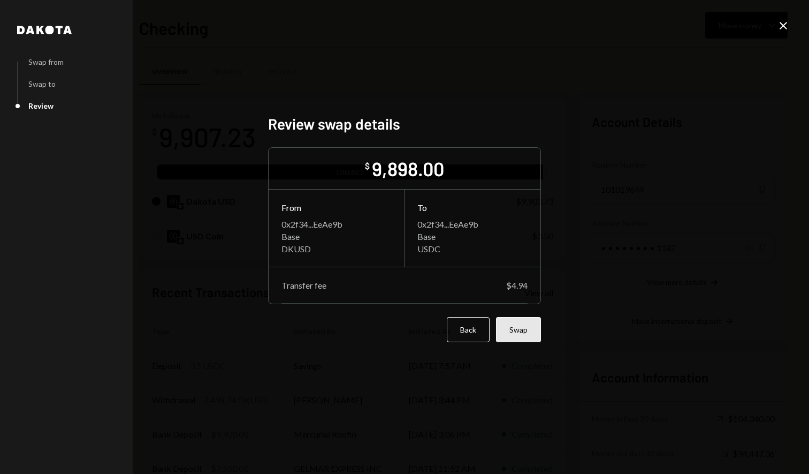
click at [527, 326] on button "Swap" at bounding box center [518, 329] width 45 height 25
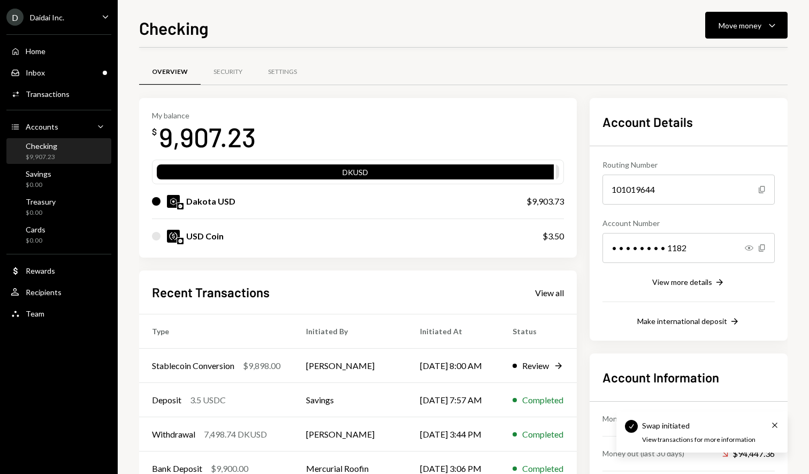
scroll to position [67, 0]
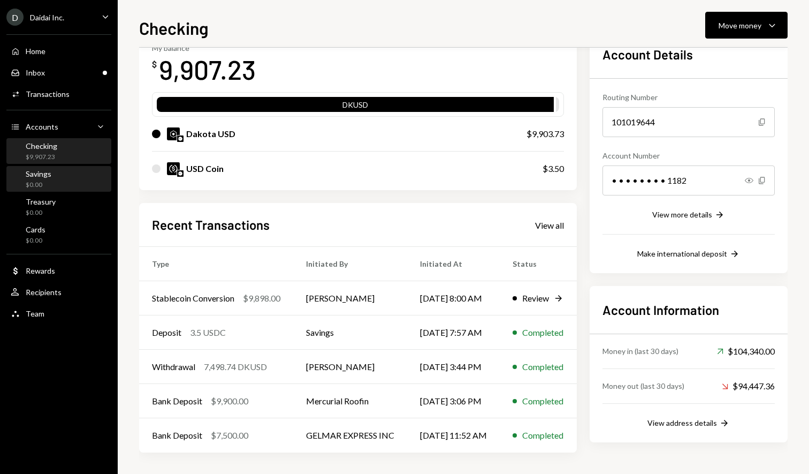
click at [80, 172] on div "Savings $0.00" at bounding box center [59, 179] width 96 height 20
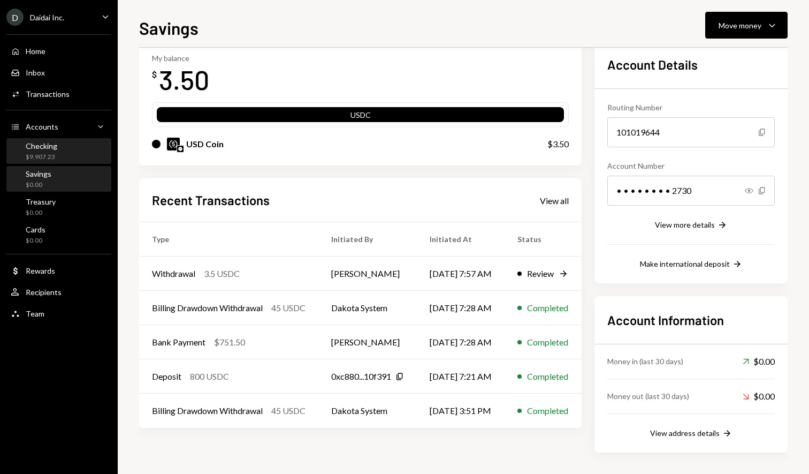
click at [85, 145] on div "Checking $9,907.23" at bounding box center [59, 151] width 96 height 20
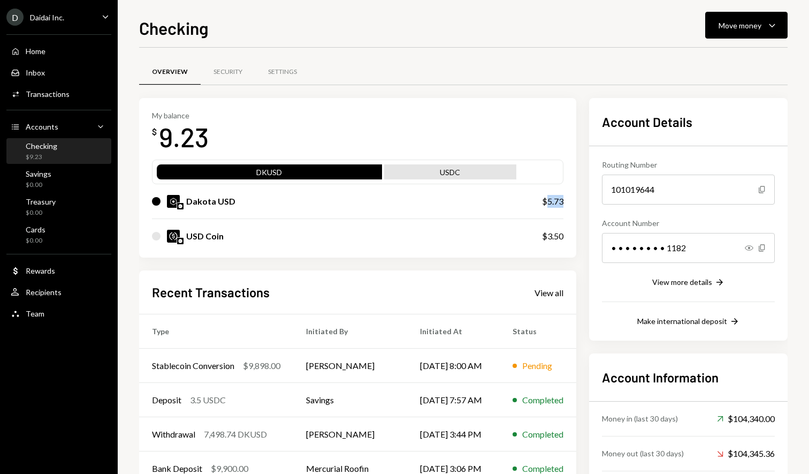
drag, startPoint x: 560, startPoint y: 201, endPoint x: 577, endPoint y: 201, distance: 16.6
click at [576, 201] on div "My balance $ 9.23 DKUSD USDC Dakota USD $5.73 USD Coin $3.50" at bounding box center [357, 178] width 437 height 160
copy div "5.73"
click at [737, 35] on button "Move money Caret Down" at bounding box center [746, 25] width 82 height 27
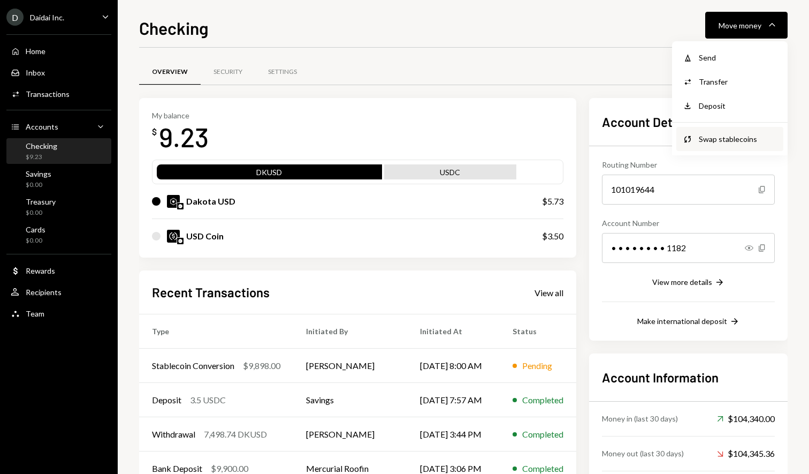
click at [728, 144] on div "Swap stablecoins" at bounding box center [738, 138] width 78 height 11
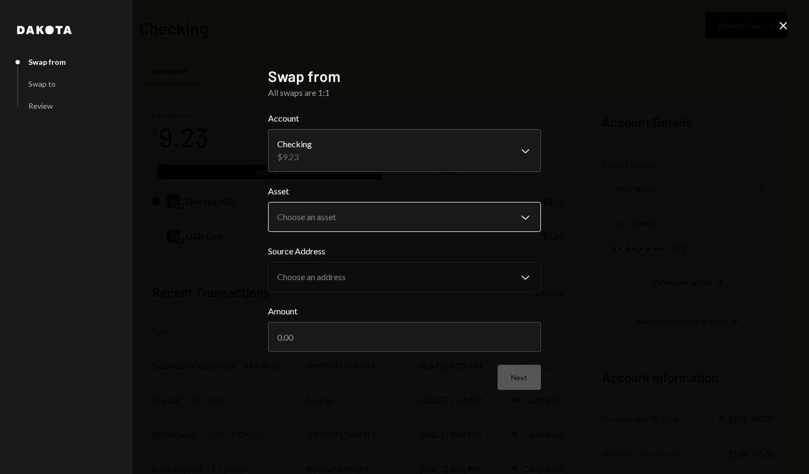
click at [389, 212] on body "D Daidai Inc. Caret Down Home Home Inbox Inbox Activities Transactions Accounts…" at bounding box center [404, 237] width 809 height 474
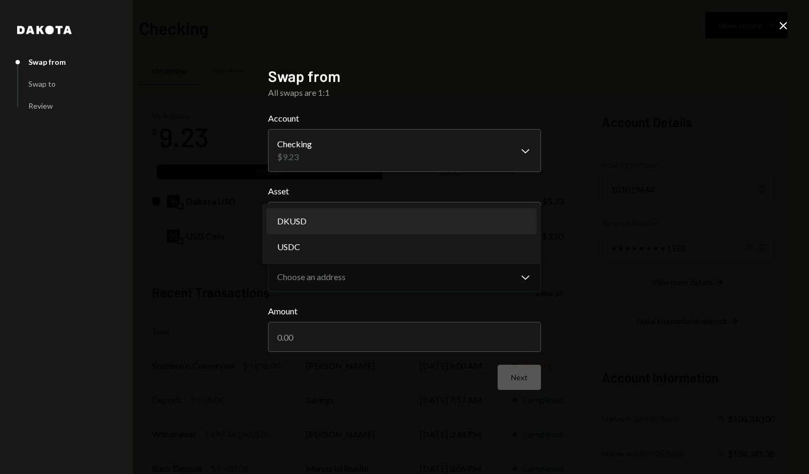
select select "*****"
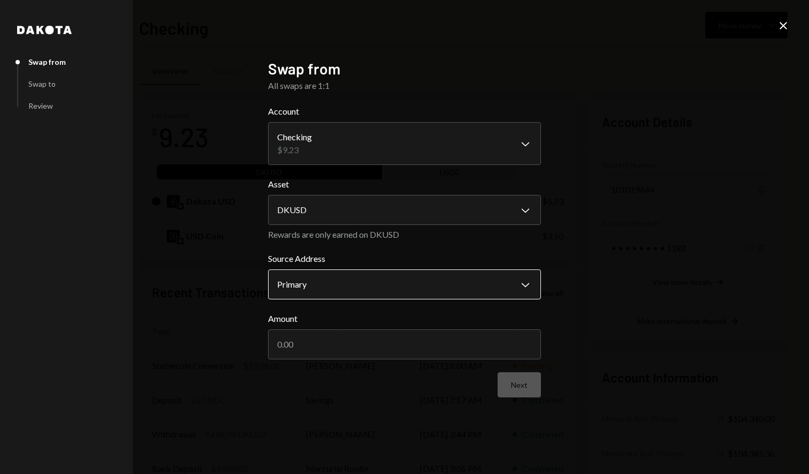
click at [368, 269] on button "Primary Chevron Down" at bounding box center [404, 284] width 273 height 30
click at [453, 247] on form "**********" at bounding box center [404, 251] width 273 height 292
click at [405, 345] on input "Amount" at bounding box center [404, 344] width 273 height 30
click at [401, 281] on body "D Daidai Inc. Caret Down Home Home Inbox Inbox Activities Transactions Accounts…" at bounding box center [404, 237] width 809 height 474
click at [424, 262] on label "Source Address" at bounding box center [404, 258] width 273 height 13
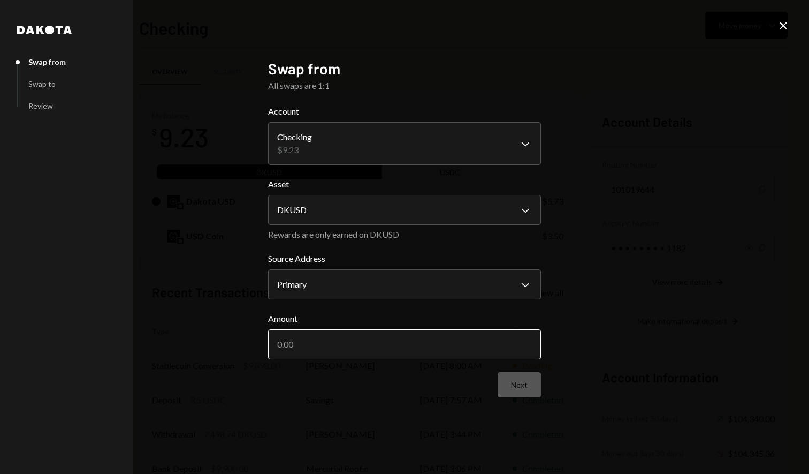
click at [385, 340] on input "Amount" at bounding box center [404, 344] width 273 height 30
paste input "5.73"
drag, startPoint x: 296, startPoint y: 341, endPoint x: 330, endPoint y: 339, distance: 34.3
click at [330, 339] on input "5.73" at bounding box center [404, 344] width 273 height 30
drag, startPoint x: 318, startPoint y: 346, endPoint x: 253, endPoint y: 342, distance: 65.4
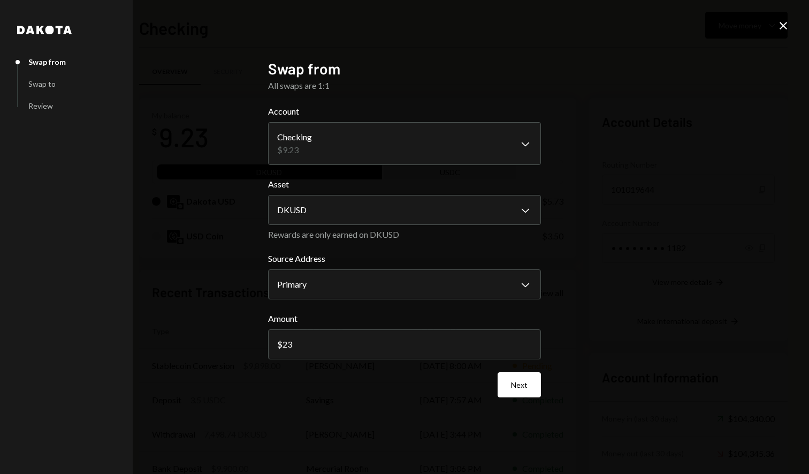
click at [254, 342] on div "**********" at bounding box center [404, 237] width 809 height 474
type input "5.72"
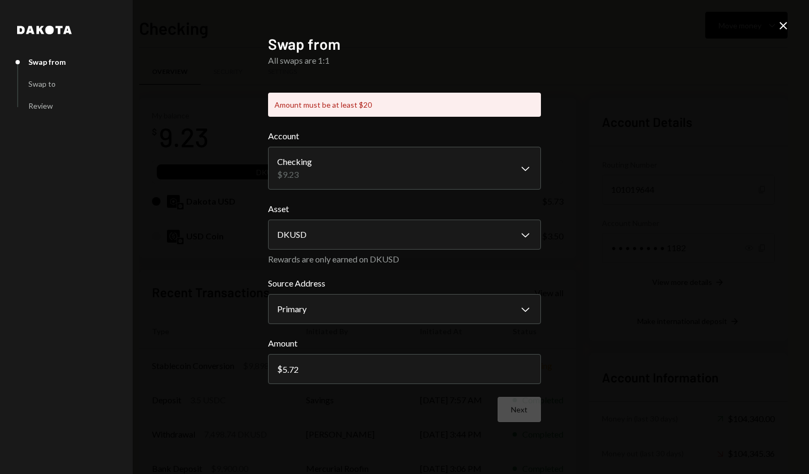
click at [510, 385] on form "**********" at bounding box center [404, 276] width 273 height 292
click at [775, 29] on div "**********" at bounding box center [404, 237] width 809 height 474
click at [779, 27] on icon "Close" at bounding box center [783, 25] width 13 height 13
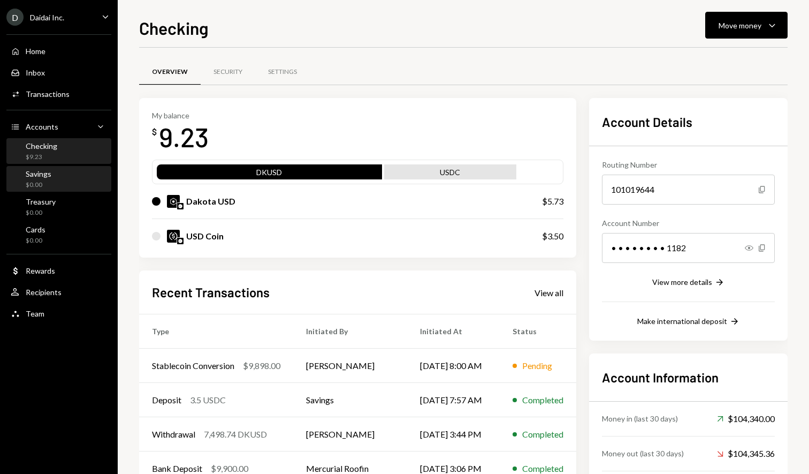
click at [63, 183] on div "Savings $0.00" at bounding box center [59, 179] width 96 height 20
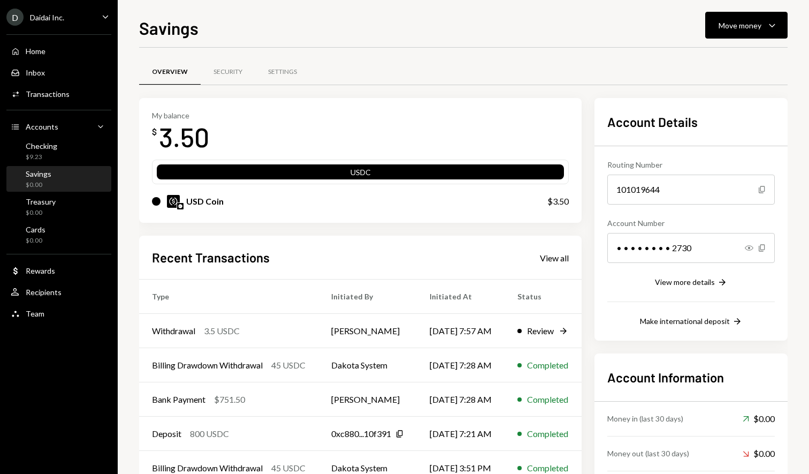
drag, startPoint x: 74, startPoint y: 151, endPoint x: 112, endPoint y: 171, distance: 43.1
click at [75, 151] on div "Checking $9.23" at bounding box center [59, 151] width 96 height 20
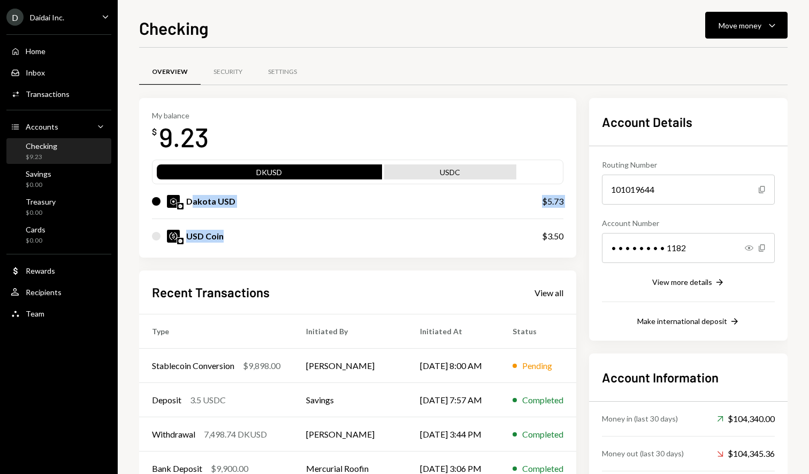
drag, startPoint x: 253, startPoint y: 242, endPoint x: 191, endPoint y: 197, distance: 77.4
click at [191, 197] on div "DKUSD USDC Dakota USD $5.73 USD Coin $3.50" at bounding box center [358, 207] width 412 height 94
click at [252, 227] on div "USD Coin $3.50" at bounding box center [358, 236] width 412 height 34
click at [71, 179] on div "Savings $0.00" at bounding box center [59, 179] width 96 height 20
click at [69, 147] on div "Checking $9.23" at bounding box center [59, 151] width 96 height 20
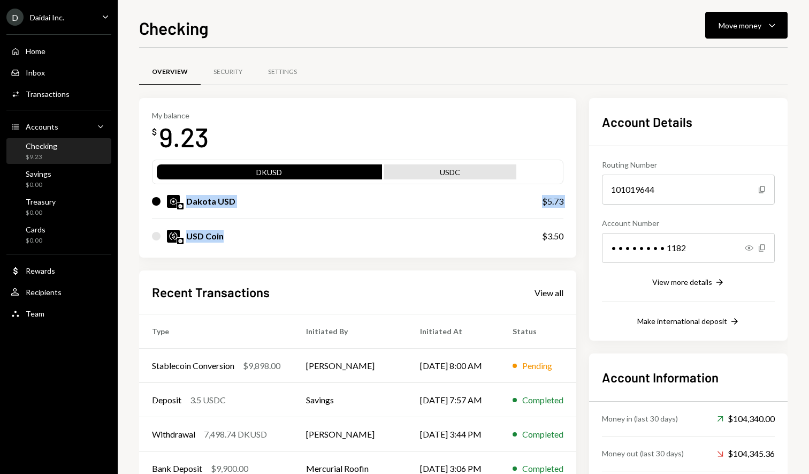
drag, startPoint x: 195, startPoint y: 214, endPoint x: 186, endPoint y: 207, distance: 11.8
click at [186, 207] on div "DKUSD USDC Dakota USD $5.73 USD Coin $3.50" at bounding box center [358, 207] width 412 height 94
click at [253, 234] on div "USD Coin" at bounding box center [336, 236] width 369 height 13
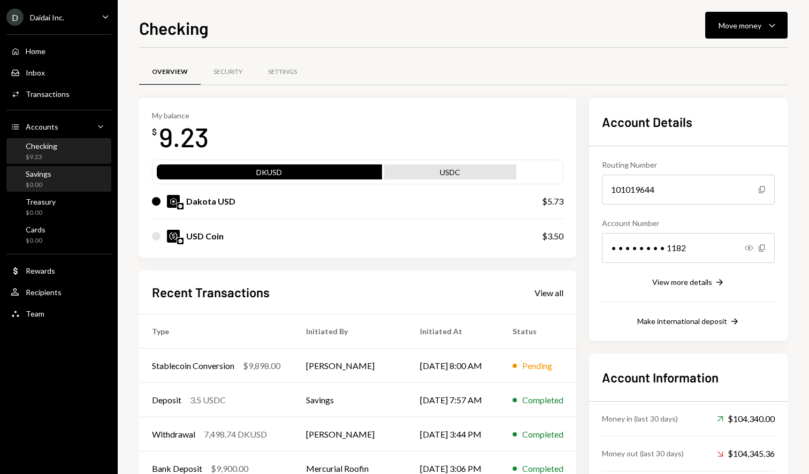
click at [65, 184] on div "Savings $0.00" at bounding box center [59, 179] width 96 height 20
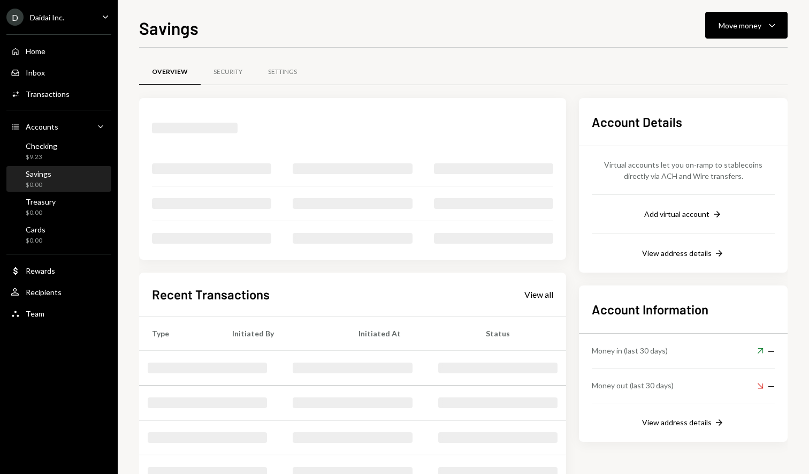
click at [71, 165] on div "Home Home Inbox Inbox Activities Transactions Accounts Accounts Caret Down Chec…" at bounding box center [59, 176] width 118 height 297
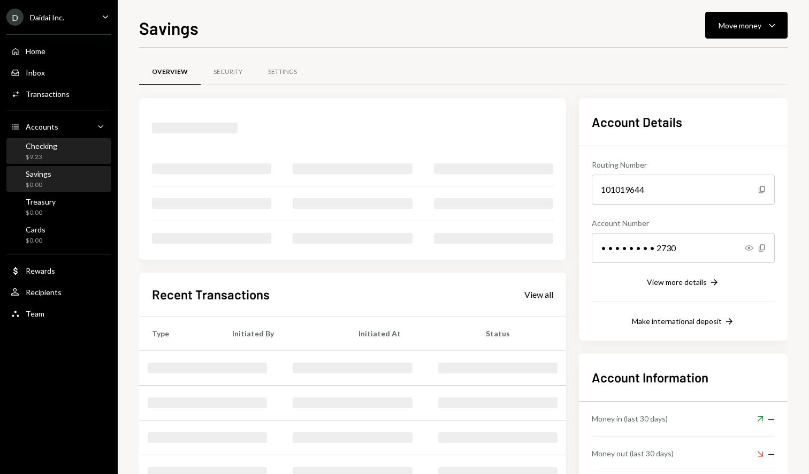
click at [86, 153] on div "Checking $9.23" at bounding box center [59, 151] width 96 height 20
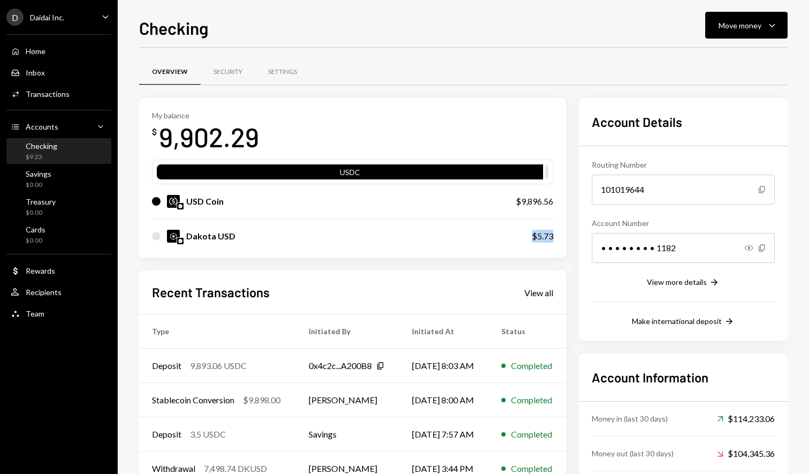
drag, startPoint x: 540, startPoint y: 240, endPoint x: 561, endPoint y: 239, distance: 22.0
click at [561, 239] on div "My balance $ 9,902.29 USDC USD Coin $9,896.56 Dakota USD $5.73" at bounding box center [352, 178] width 427 height 160
click at [635, 42] on div "Checking Move money Caret Down Overview Security Settings My balance $ 9,902.29…" at bounding box center [463, 244] width 649 height 459
click at [343, 127] on div "My balance $ 9,902.29" at bounding box center [352, 132] width 401 height 43
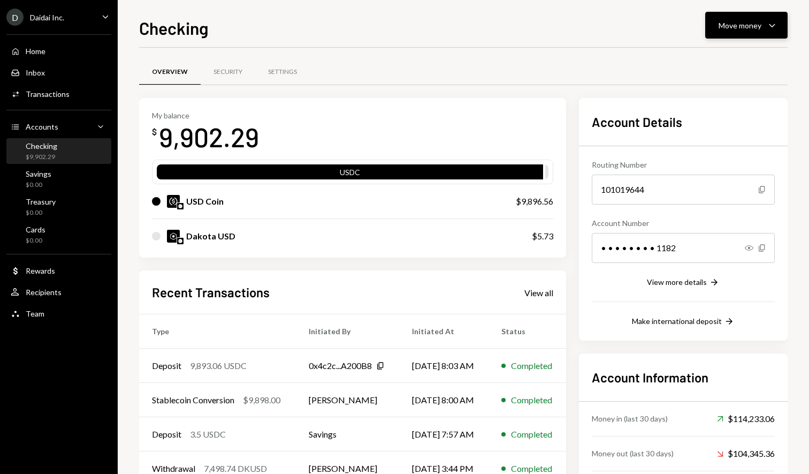
click at [764, 32] on button "Move money Caret Down" at bounding box center [746, 25] width 82 height 27
click at [730, 59] on div "Send" at bounding box center [738, 57] width 78 height 11
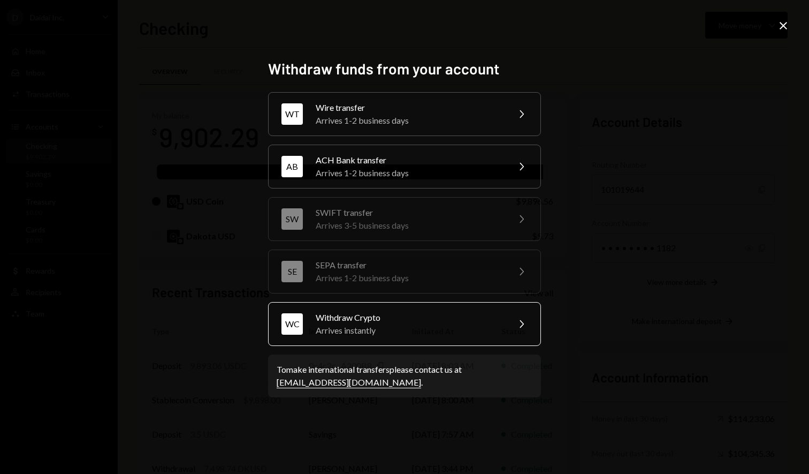
click at [437, 326] on div "Arrives instantly" at bounding box center [409, 330] width 186 height 13
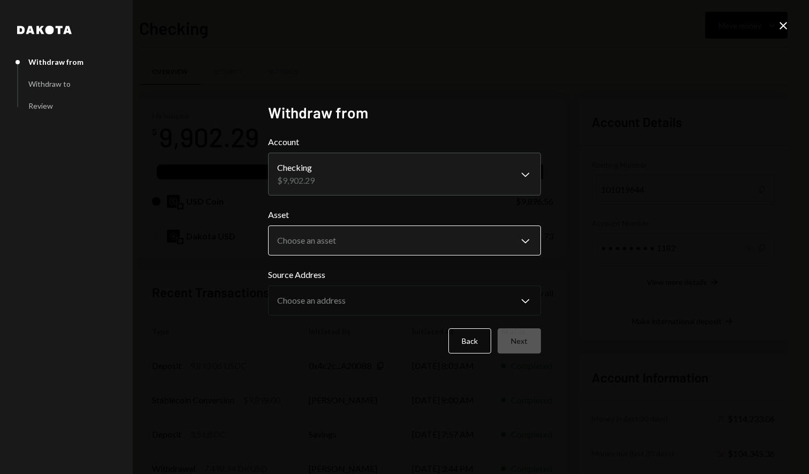
click at [473, 245] on body "D Daidai Inc. Caret Down Home Home Inbox Inbox Activities Transactions Accounts…" at bounding box center [404, 237] width 809 height 474
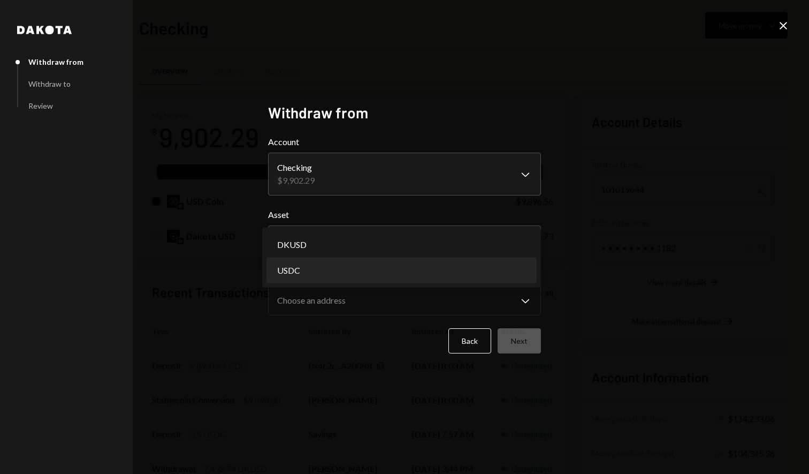
select select "****"
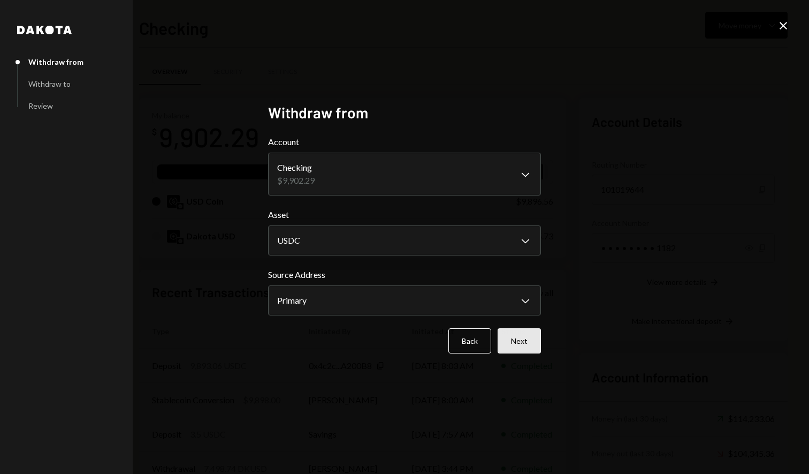
click at [517, 338] on button "Next" at bounding box center [519, 340] width 43 height 25
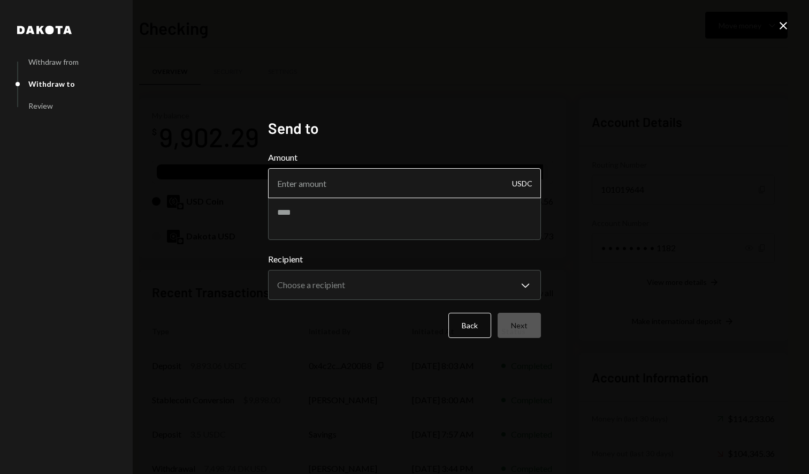
click at [423, 186] on input "Amount" at bounding box center [404, 183] width 273 height 30
click at [449, 149] on div "**********" at bounding box center [404, 237] width 273 height 237
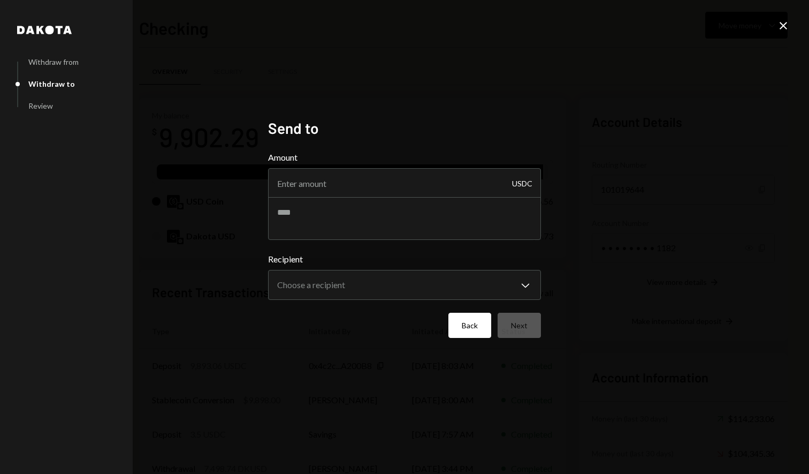
click at [467, 321] on button "Back" at bounding box center [470, 325] width 43 height 25
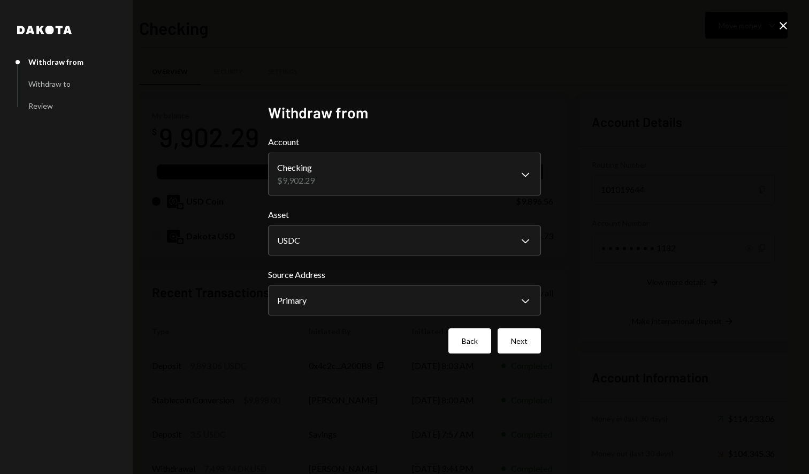
click at [470, 340] on button "Back" at bounding box center [470, 340] width 43 height 25
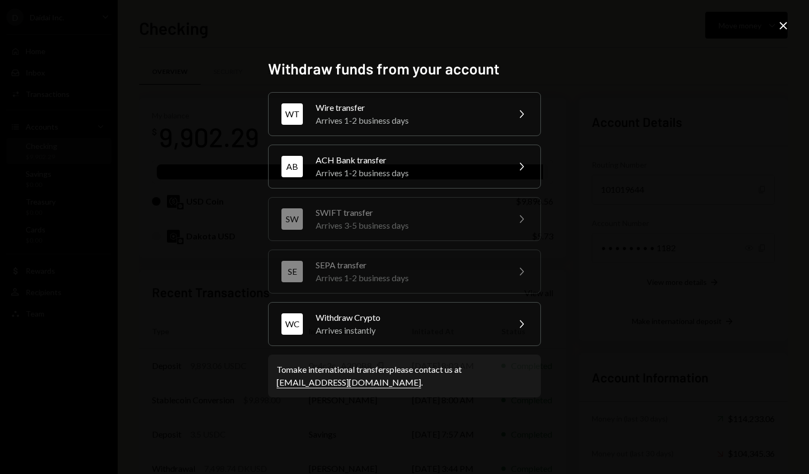
click at [778, 24] on icon "Close" at bounding box center [783, 25] width 13 height 13
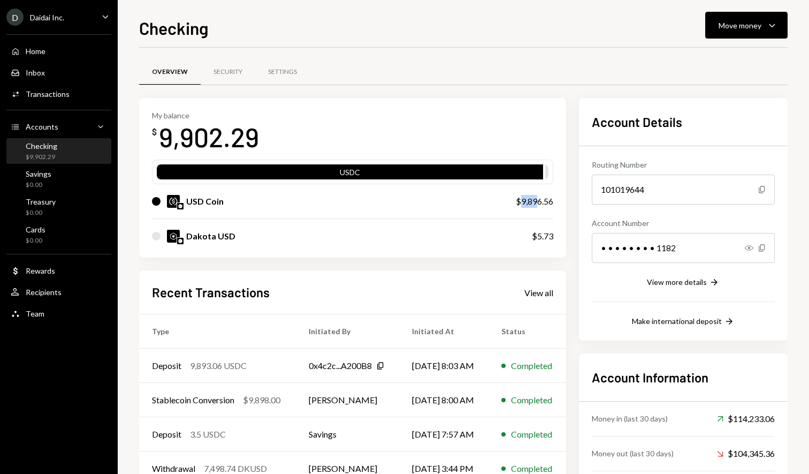
drag, startPoint x: 526, startPoint y: 203, endPoint x: 543, endPoint y: 199, distance: 18.3
click at [543, 199] on div "$9,896.56" at bounding box center [534, 201] width 37 height 13
click at [729, 34] on button "Move money Caret Down" at bounding box center [746, 25] width 82 height 27
click at [731, 62] on div "Send" at bounding box center [738, 57] width 78 height 11
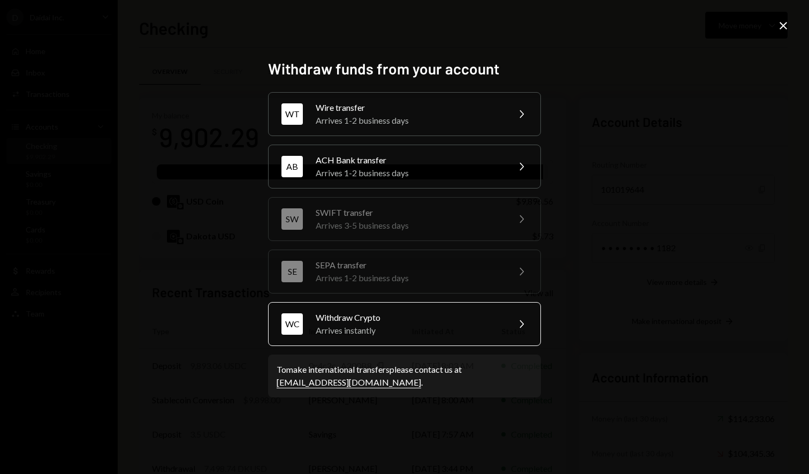
click at [458, 326] on div "Arrives instantly" at bounding box center [409, 330] width 186 height 13
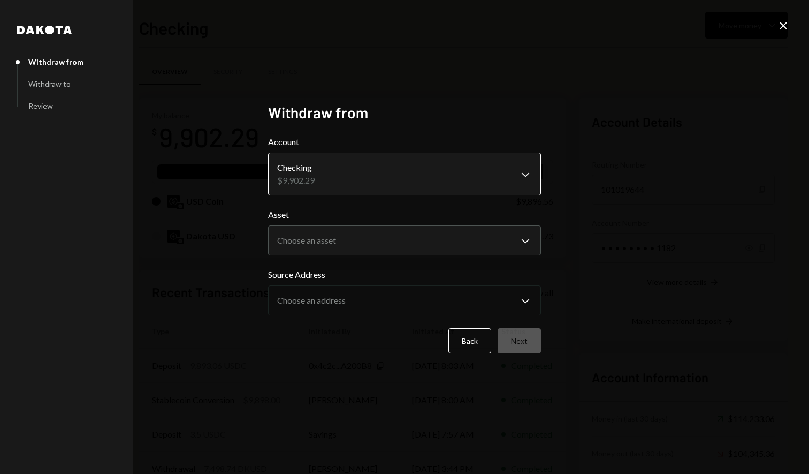
click at [449, 153] on body "D Daidai Inc. Caret Down Home Home Inbox Inbox Activities Transactions Accounts…" at bounding box center [404, 237] width 809 height 474
drag, startPoint x: 509, startPoint y: 337, endPoint x: 463, endPoint y: 236, distance: 110.7
click at [471, 233] on form "**********" at bounding box center [404, 244] width 273 height 218
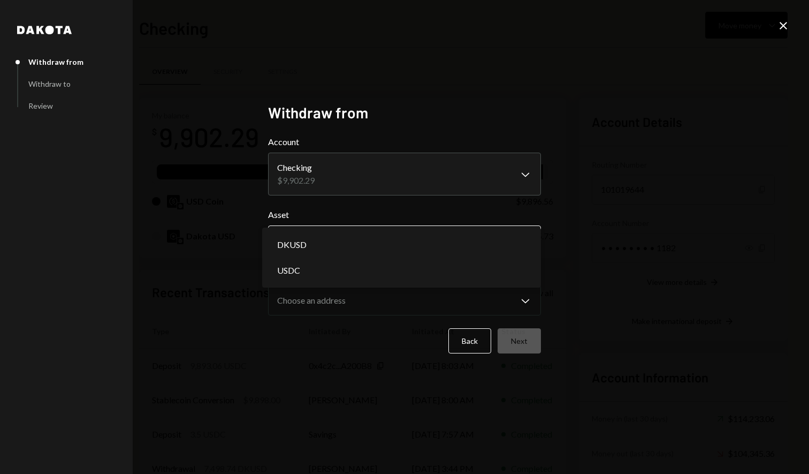
click at [463, 236] on body "D Daidai Inc. Caret Down Home Home Inbox Inbox Activities Transactions Accounts…" at bounding box center [404, 237] width 809 height 474
select select "****"
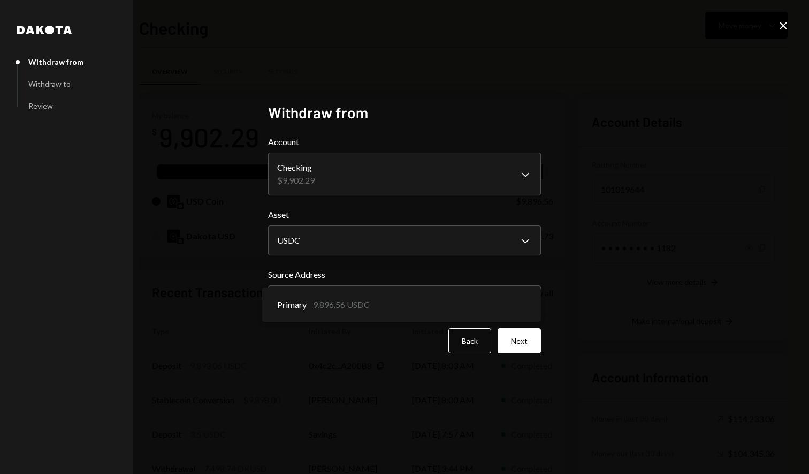
click at [404, 302] on body "D Daidai Inc. Caret Down Home Home Inbox Inbox Activities Transactions Accounts…" at bounding box center [404, 237] width 809 height 474
click at [589, 293] on div "**********" at bounding box center [404, 237] width 809 height 474
click at [523, 338] on button "Next" at bounding box center [519, 340] width 43 height 25
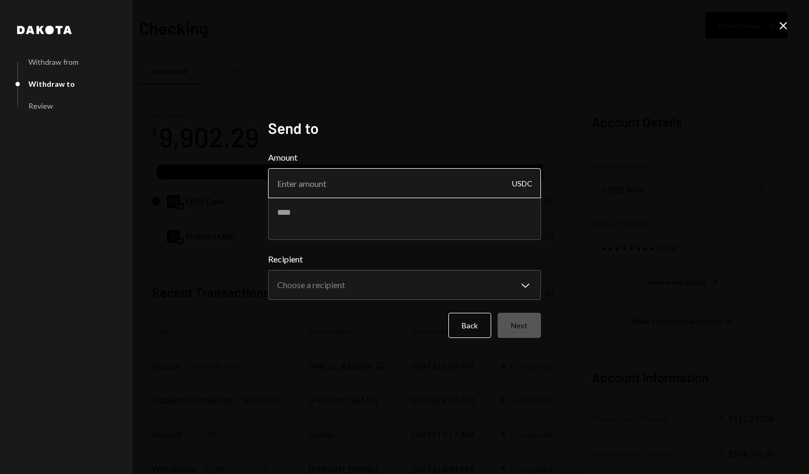
click at [413, 189] on input "Amount" at bounding box center [404, 183] width 273 height 30
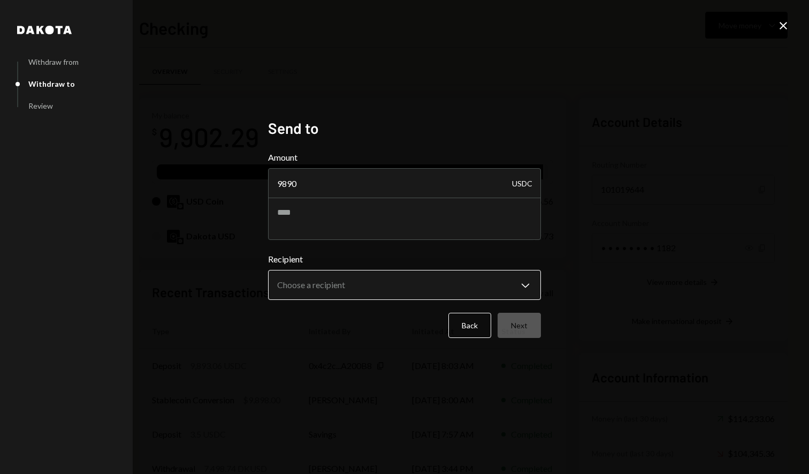
type input "9890"
click at [411, 292] on body "D Daidai Inc. Caret Down Home Home Inbox Inbox Activities Transactions Accounts…" at bounding box center [404, 237] width 809 height 474
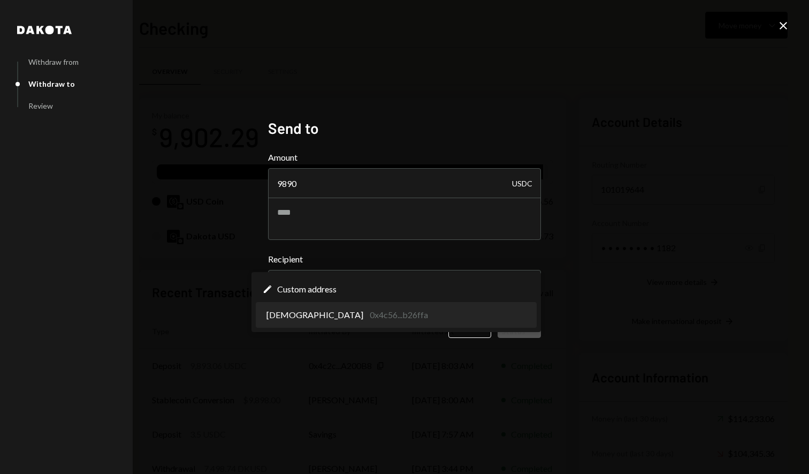
select select "**********"
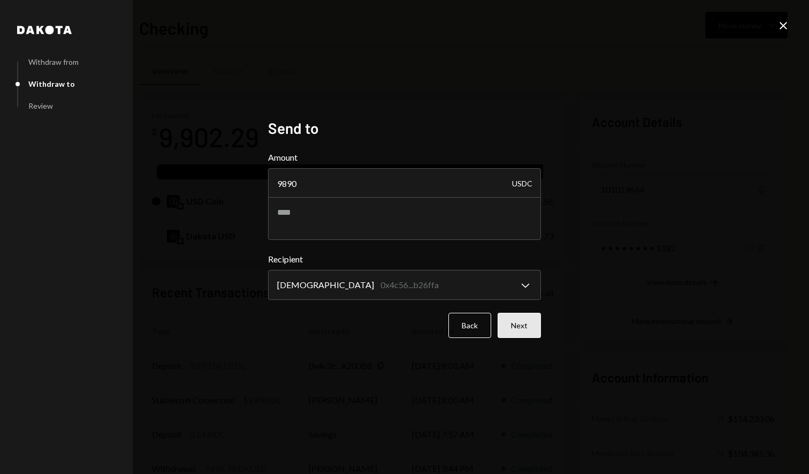
click at [525, 330] on button "Next" at bounding box center [519, 325] width 43 height 25
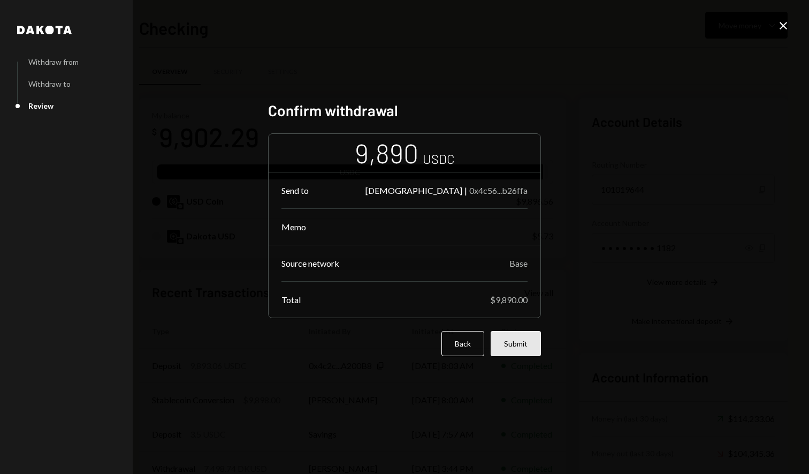
click at [525, 344] on button "Submit" at bounding box center [516, 343] width 50 height 25
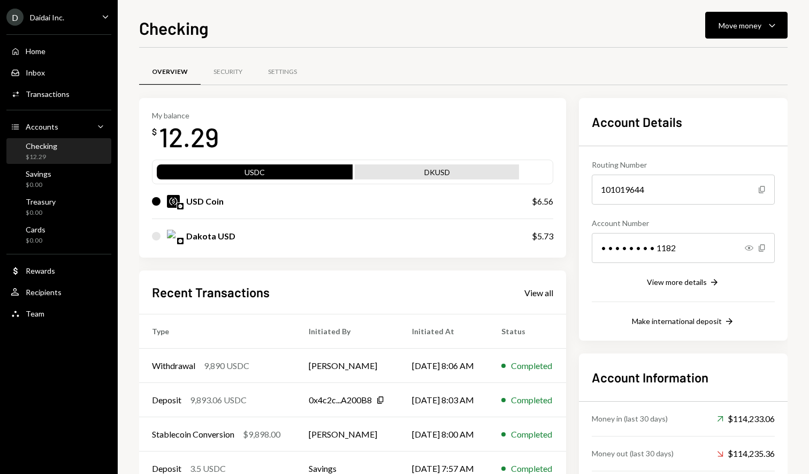
click at [71, 164] on div "Home Home Inbox Inbox Activities Transactions Accounts Accounts Caret Down Chec…" at bounding box center [59, 176] width 118 height 297
drag, startPoint x: 78, startPoint y: 151, endPoint x: 78, endPoint y: 163, distance: 11.8
click at [78, 150] on div "Checking $12.29" at bounding box center [59, 151] width 96 height 20
click at [76, 177] on div "Savings $0.00" at bounding box center [59, 179] width 96 height 20
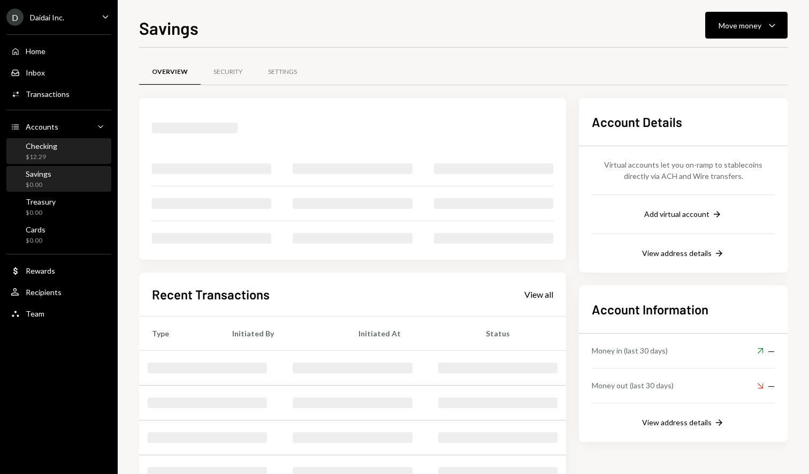
click at [78, 154] on div "Checking $12.29" at bounding box center [59, 151] width 96 height 20
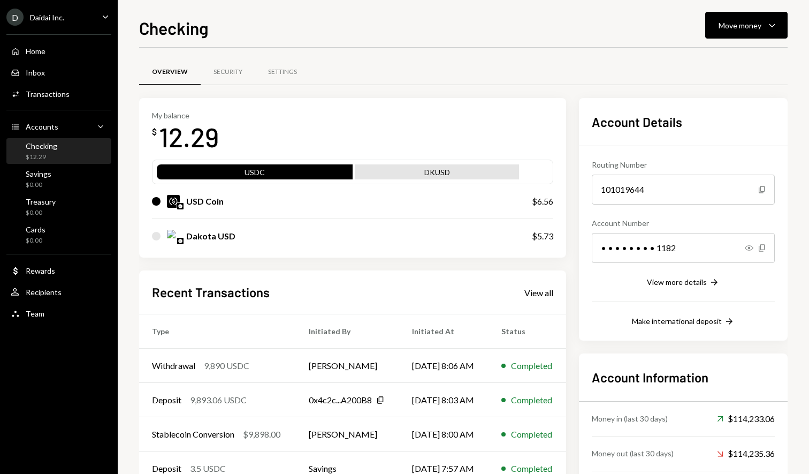
click at [414, 267] on div "My balance $ 12.29 USDC DKUSD USD Coin $6.56 Dakota USD $5.73 Recent Transactio…" at bounding box center [352, 309] width 427 height 422
